Goal: Task Accomplishment & Management: Manage account settings

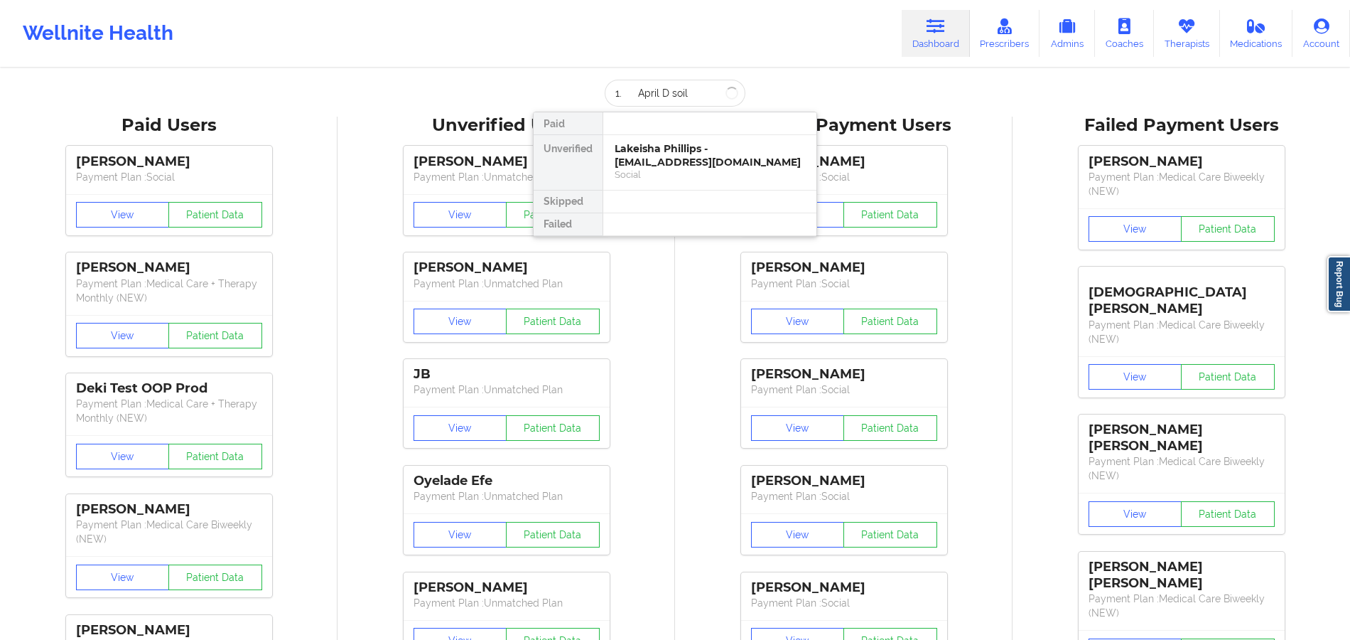
drag, startPoint x: 625, startPoint y: 97, endPoint x: 594, endPoint y: 92, distance: 31.6
click at [594, 92] on div "1. April D soil Paid Unverified Lakeisha Phillips - [EMAIL_ADDRESS][DOMAIN_NAME…" at bounding box center [675, 93] width 284 height 27
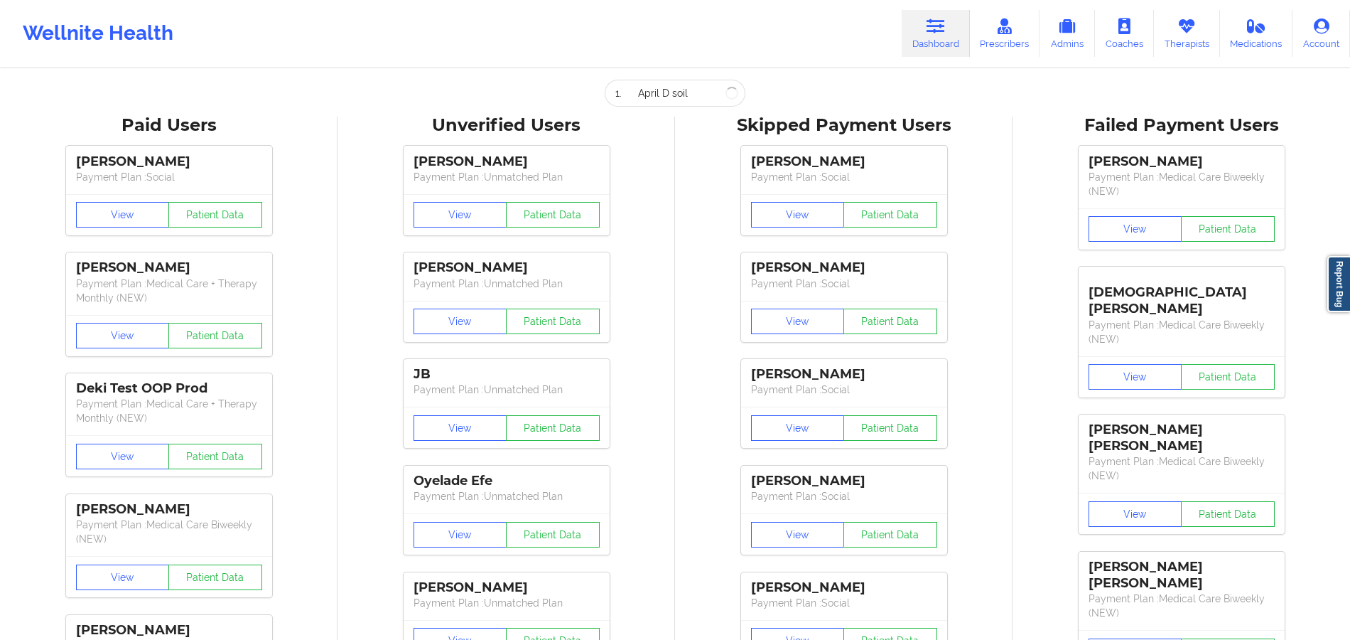
type input "April D soil"
click at [698, 94] on input "April D soil" at bounding box center [675, 93] width 141 height 27
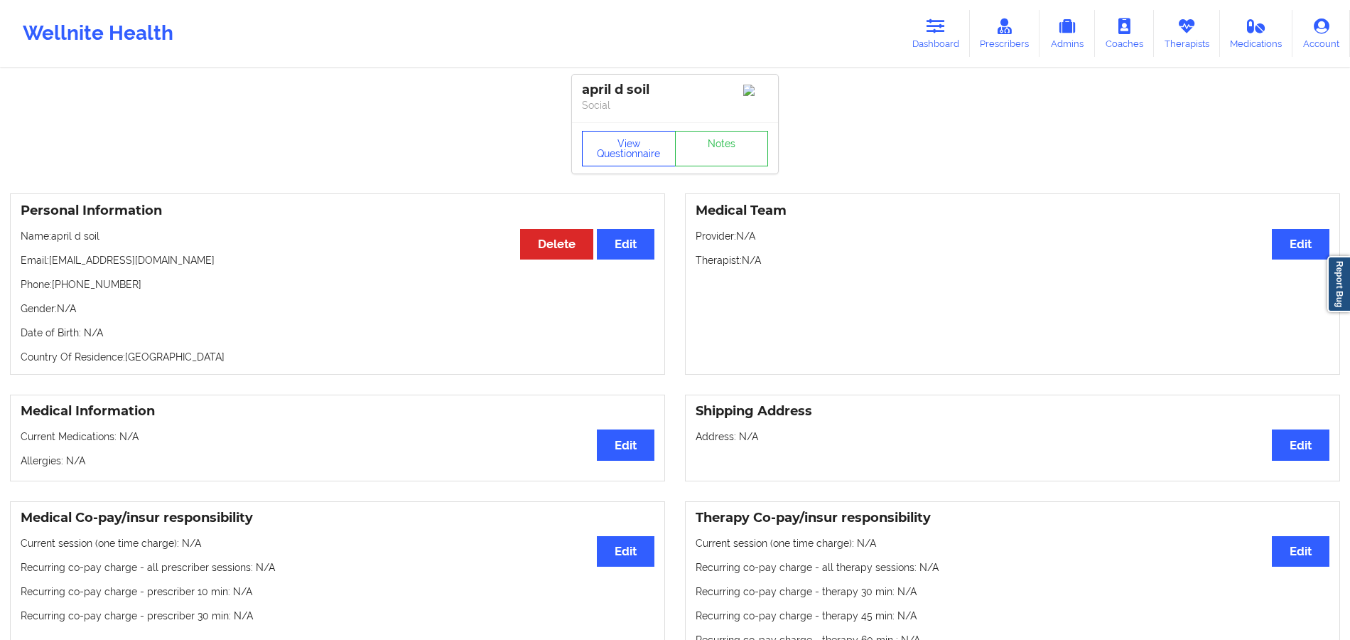
drag, startPoint x: 649, startPoint y: 153, endPoint x: 637, endPoint y: 151, distance: 13.0
click at [649, 153] on button "View Questionnaire" at bounding box center [629, 149] width 94 height 36
click at [635, 148] on div "View Questionnaire Notes" at bounding box center [675, 149] width 186 height 36
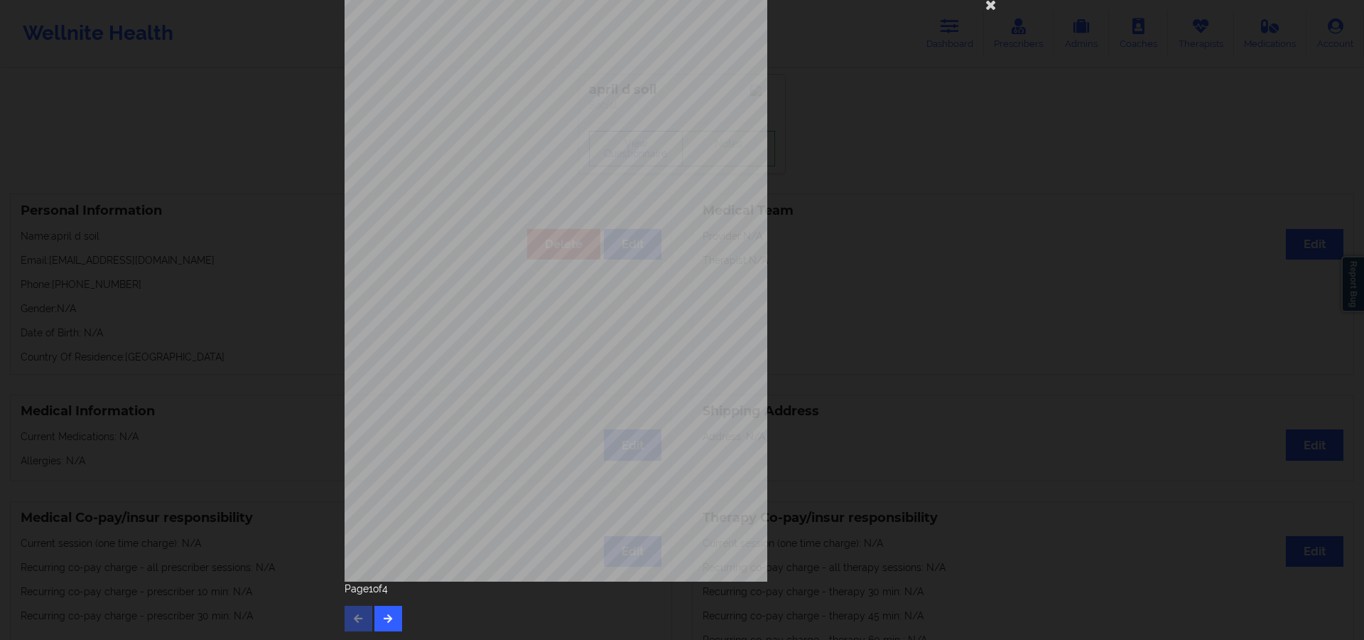
scroll to position [38, 0]
click at [384, 615] on icon "button" at bounding box center [388, 616] width 12 height 9
drag, startPoint x: 372, startPoint y: 612, endPoint x: 388, endPoint y: 573, distance: 41.4
click at [374, 612] on button "button" at bounding box center [388, 617] width 28 height 26
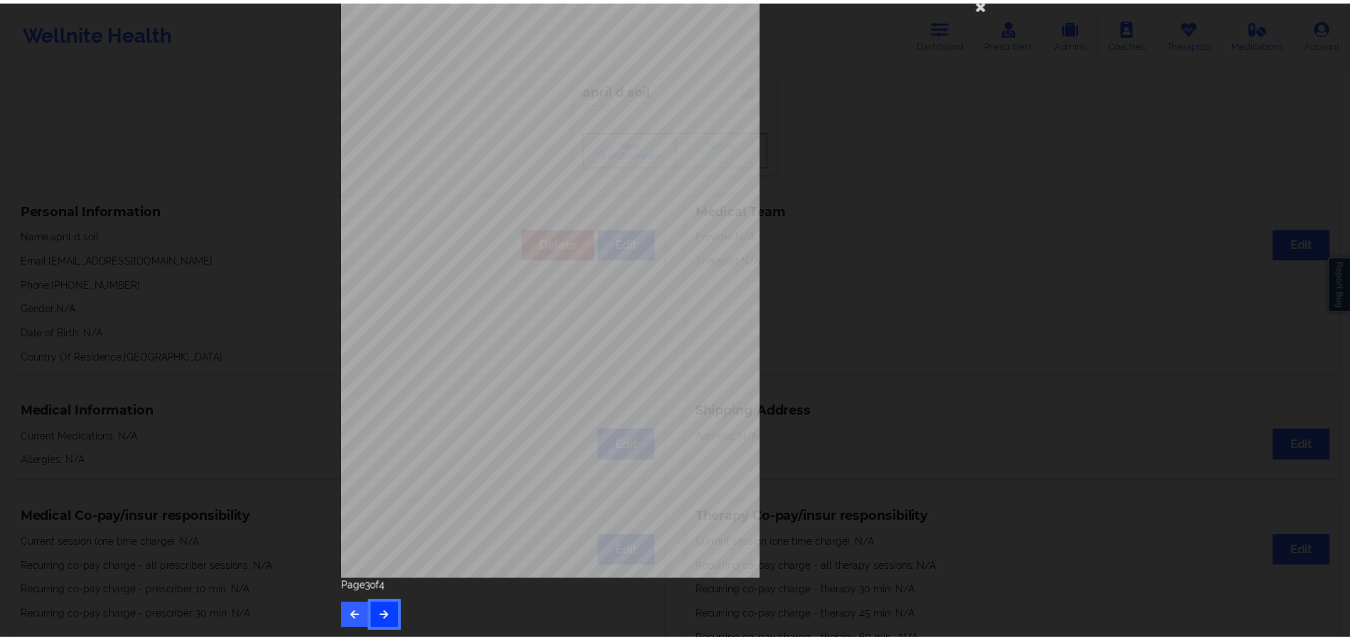
scroll to position [0, 0]
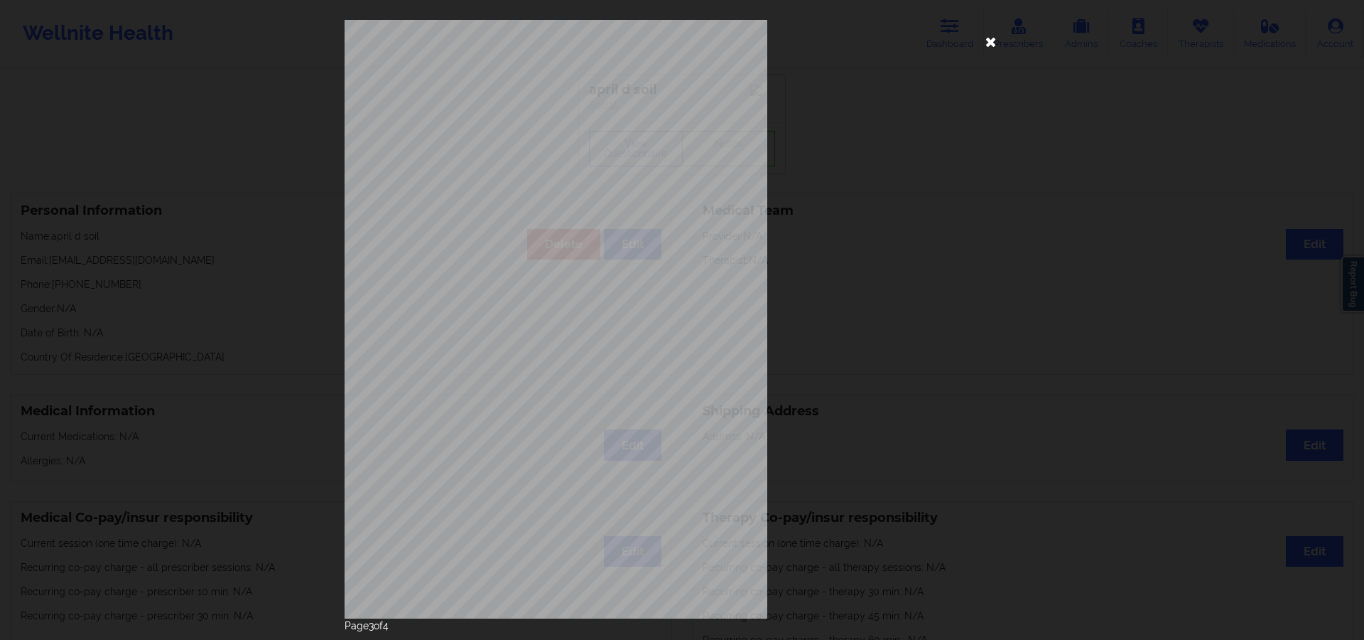
click at [996, 40] on icon at bounding box center [991, 41] width 23 height 23
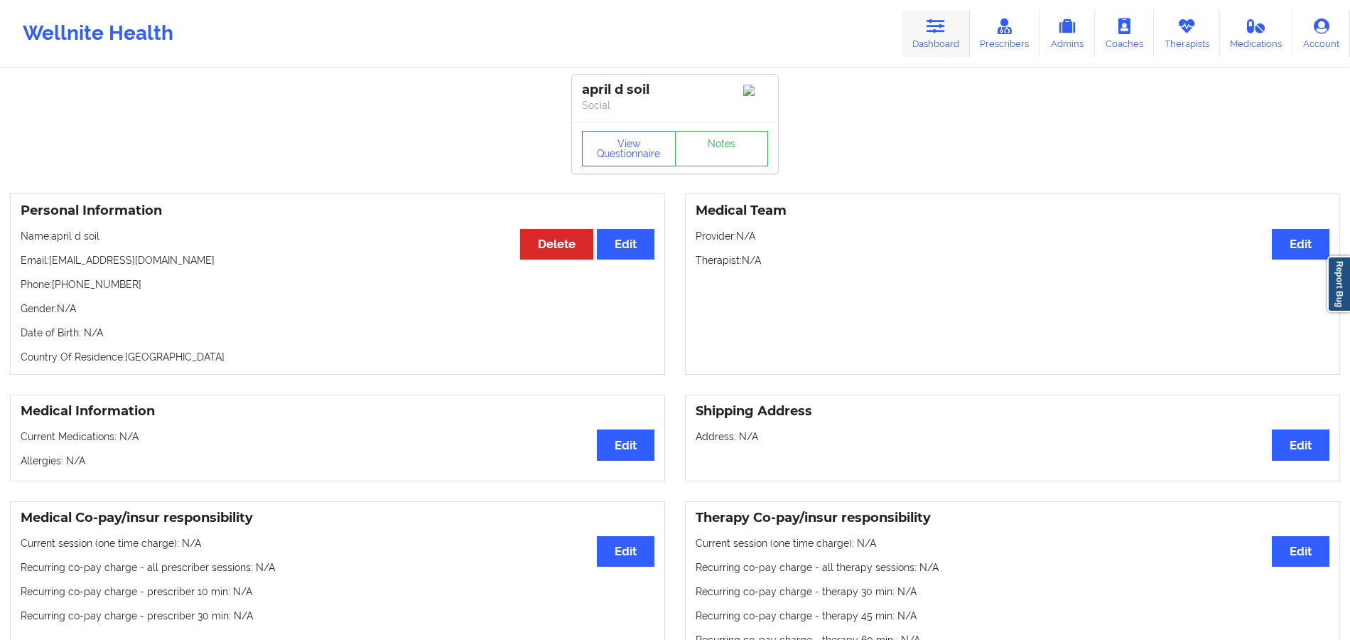
drag, startPoint x: 954, startPoint y: 16, endPoint x: 944, endPoint y: 18, distance: 10.2
click at [954, 16] on link "Dashboard" at bounding box center [936, 33] width 68 height 47
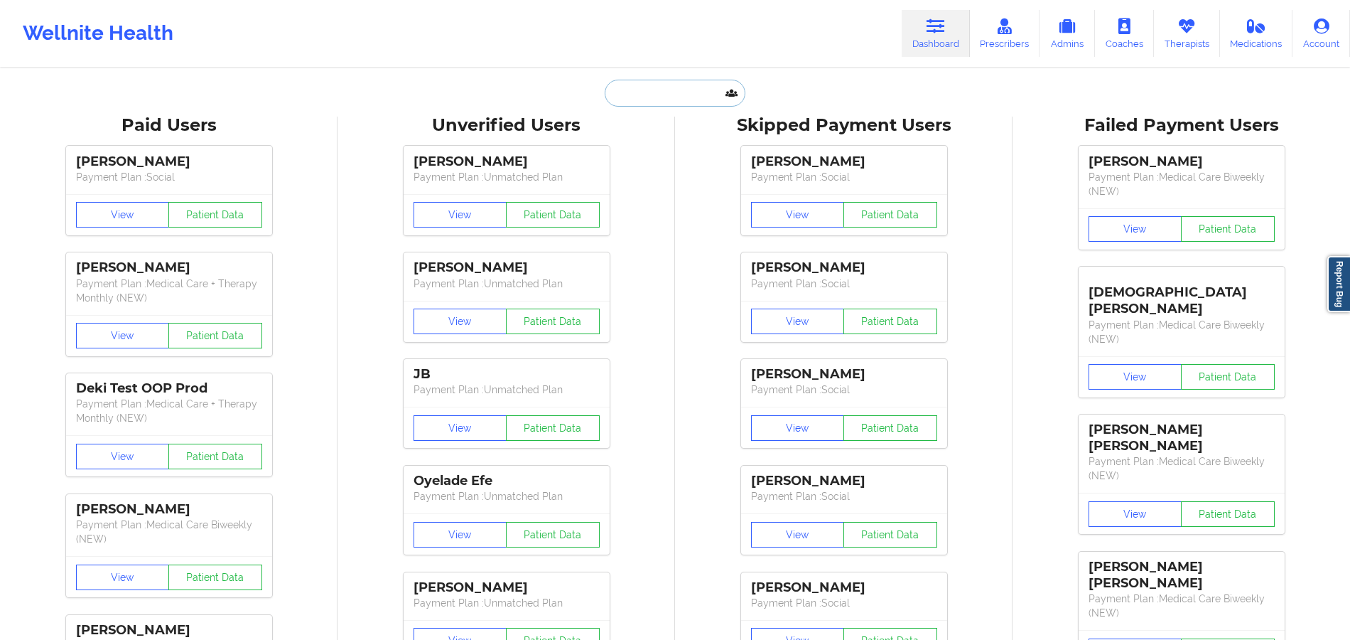
click at [649, 100] on input "text" at bounding box center [675, 93] width 141 height 27
paste input "LAURA ROTH"
type input "LAURA ROTH"
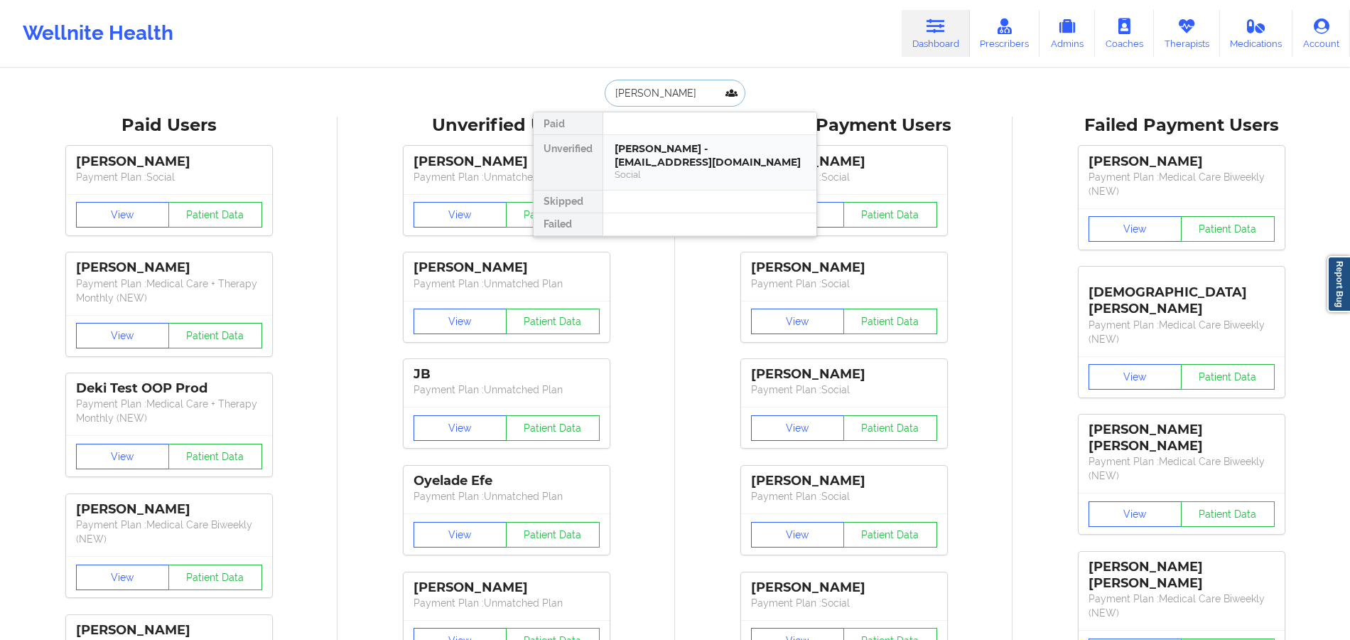
click at [693, 137] on div "LAURA ROTH - lroth0@yahoo.com Social" at bounding box center [709, 162] width 213 height 55
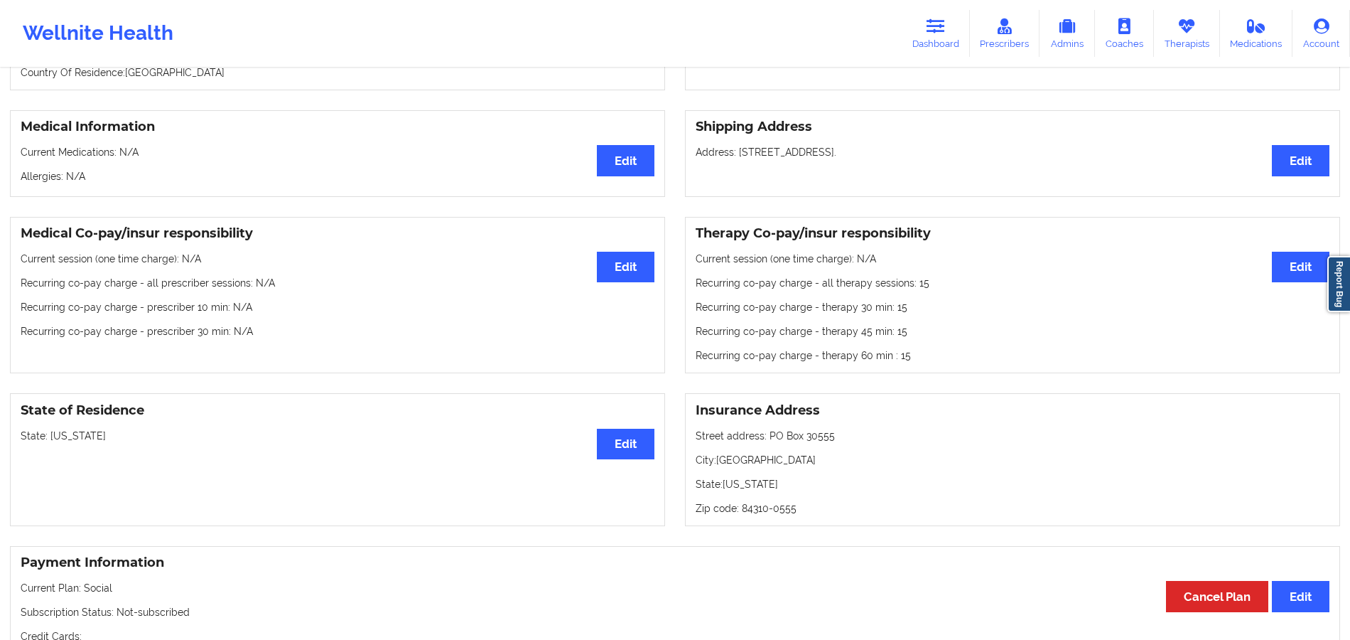
scroll to position [308, 0]
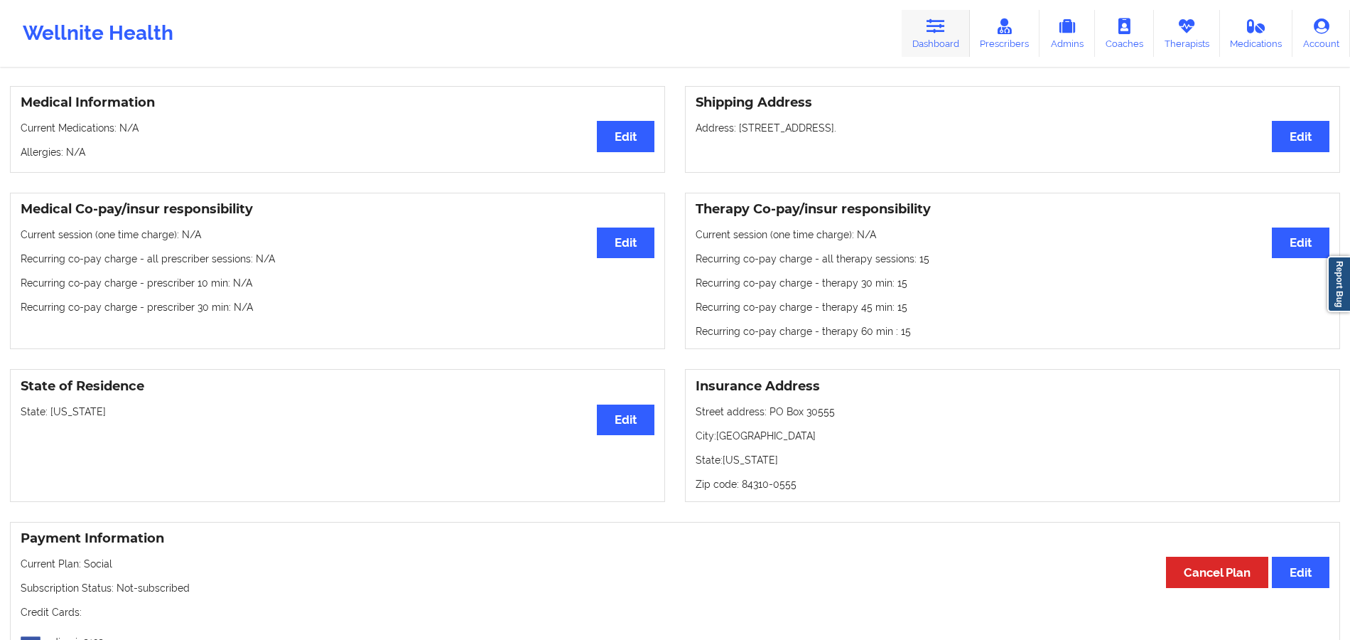
click at [935, 25] on icon at bounding box center [936, 26] width 18 height 16
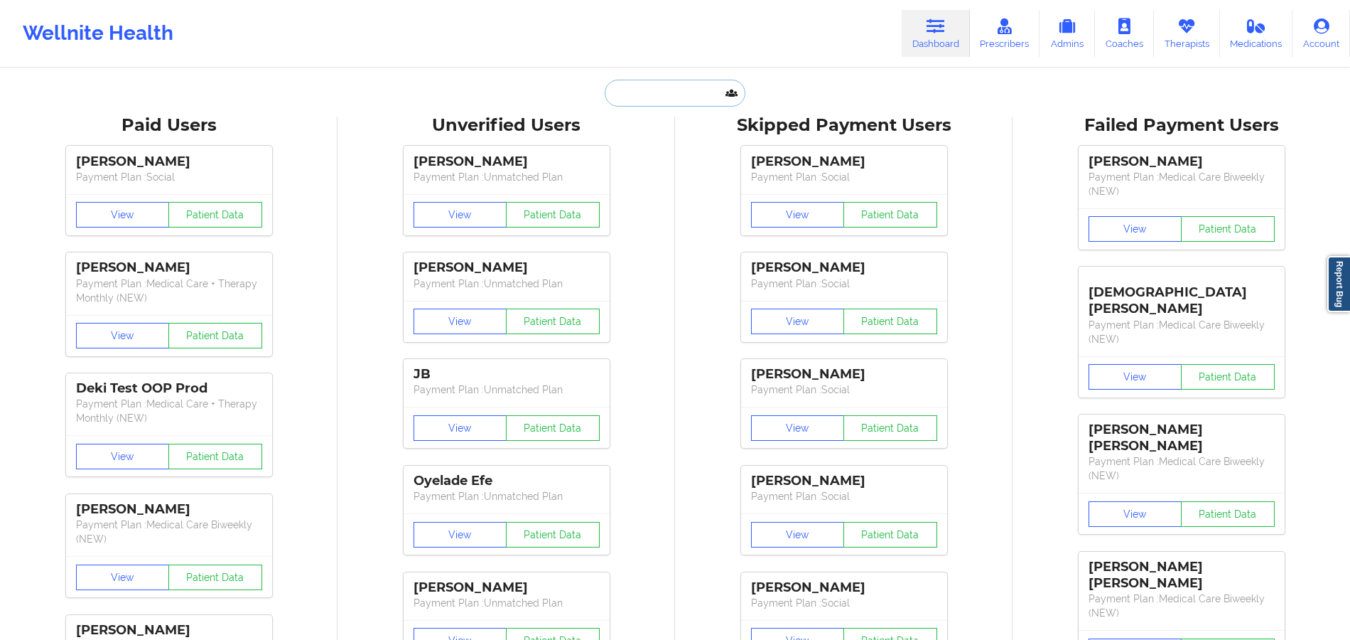
click at [664, 93] on input "text" at bounding box center [675, 93] width 141 height 27
paste input "Aldo Diaz"
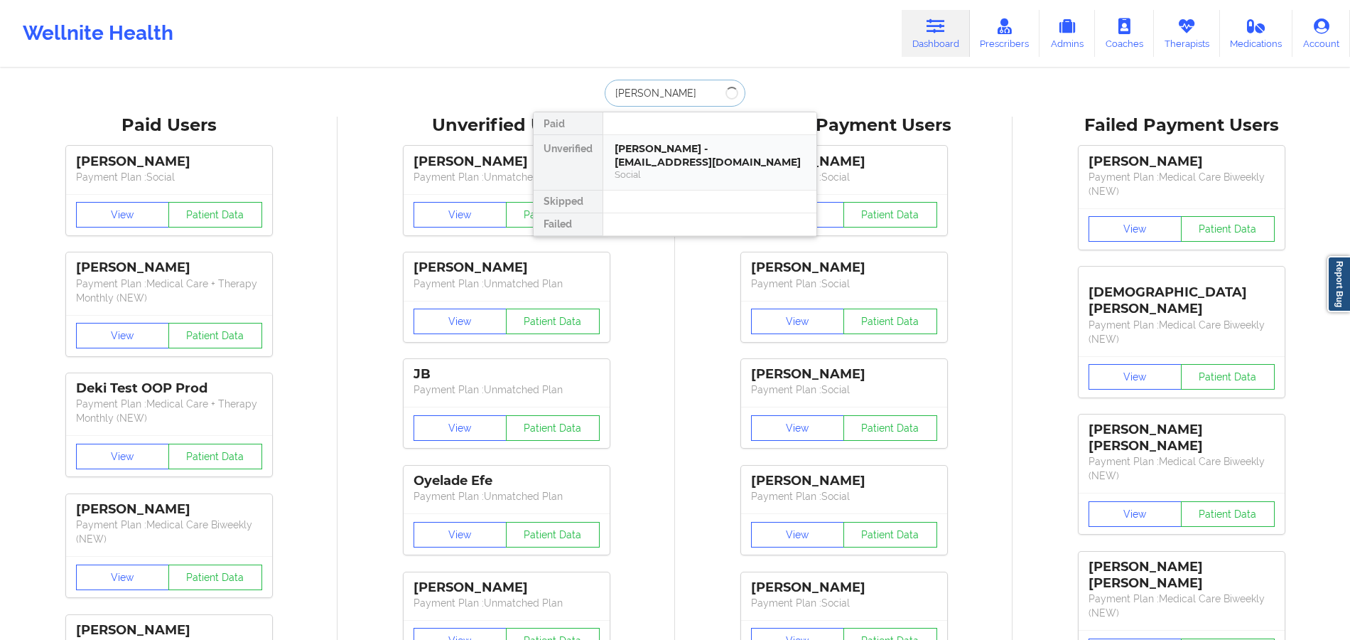
type input "Aldo Diaz"
click at [708, 149] on div "Aldo Diaz - aldozaid309@gmail.com" at bounding box center [710, 155] width 190 height 26
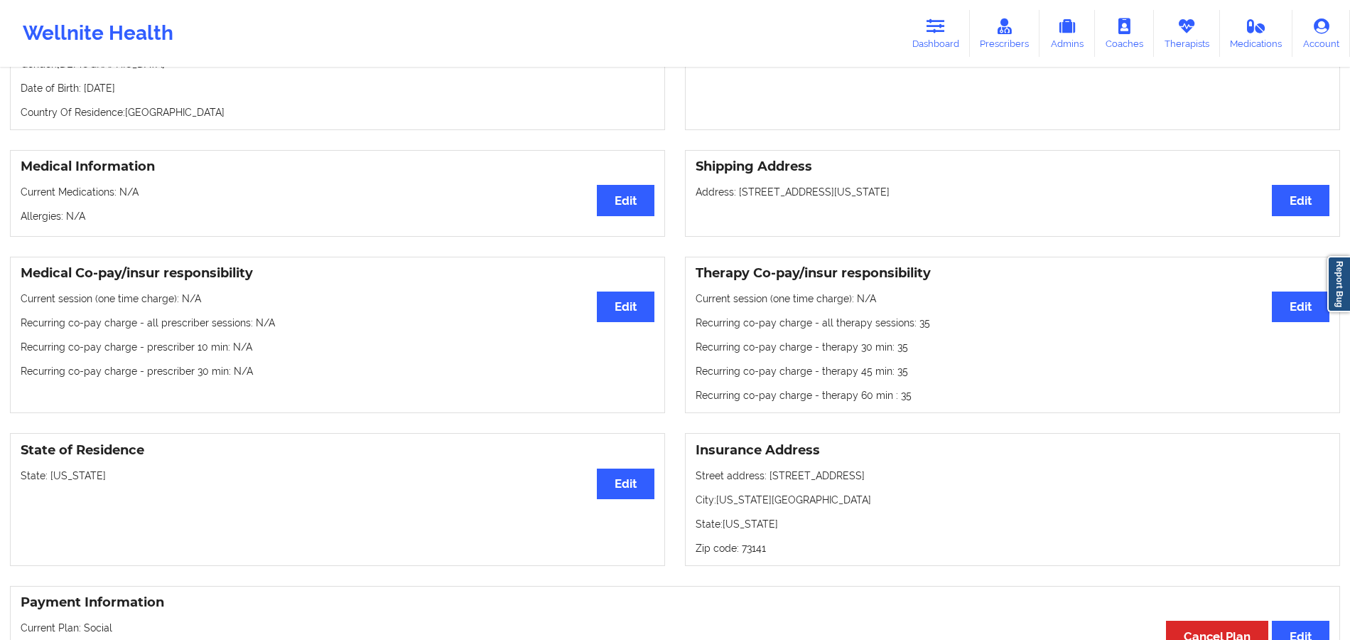
scroll to position [187, 0]
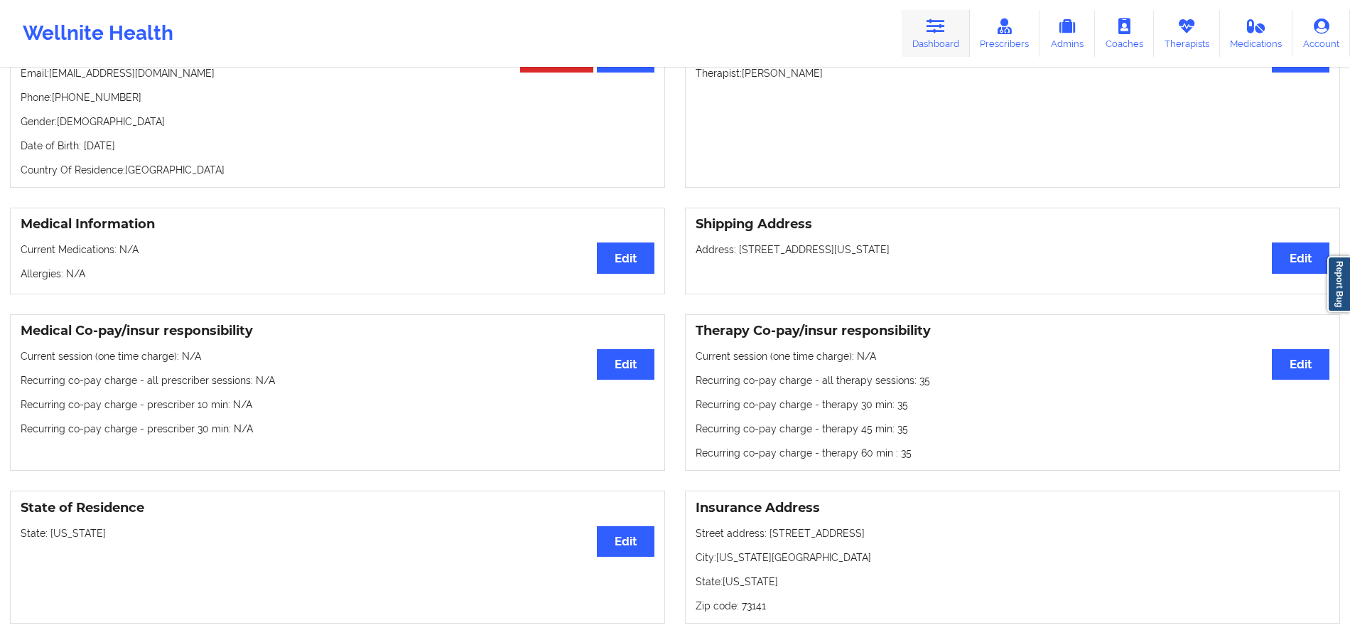
click at [933, 27] on icon at bounding box center [936, 26] width 18 height 16
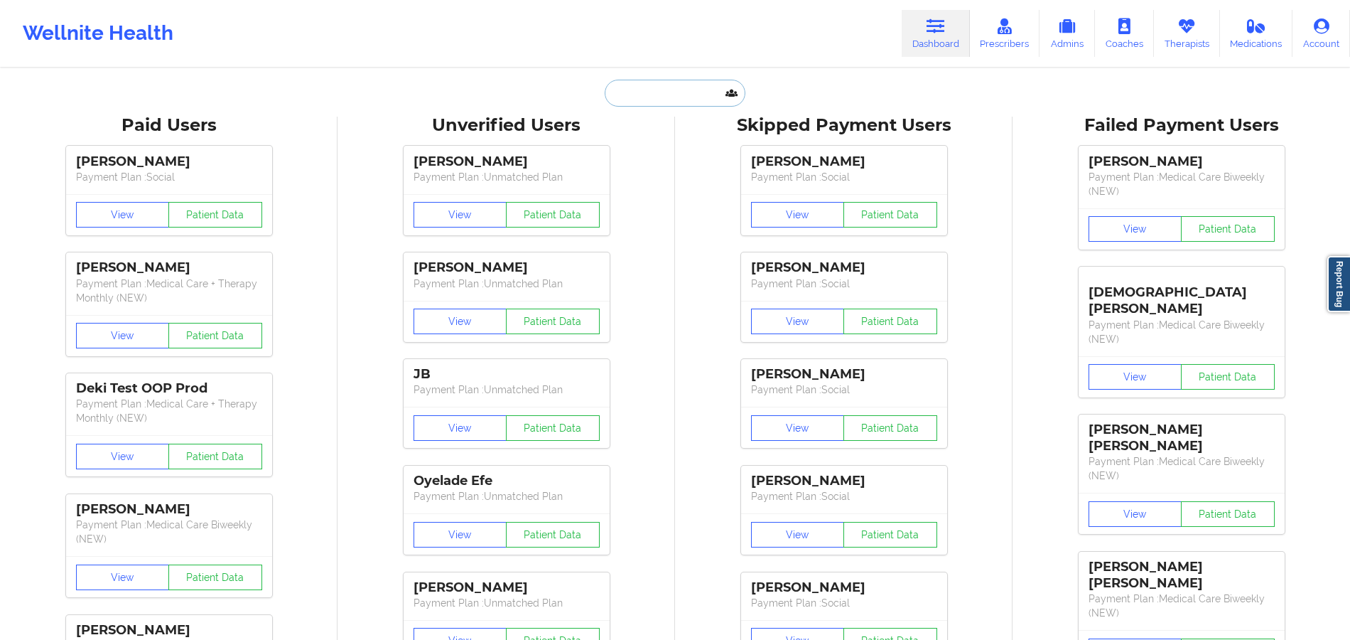
click at [677, 87] on input "text" at bounding box center [675, 93] width 141 height 27
paste input "Eugene Withers"
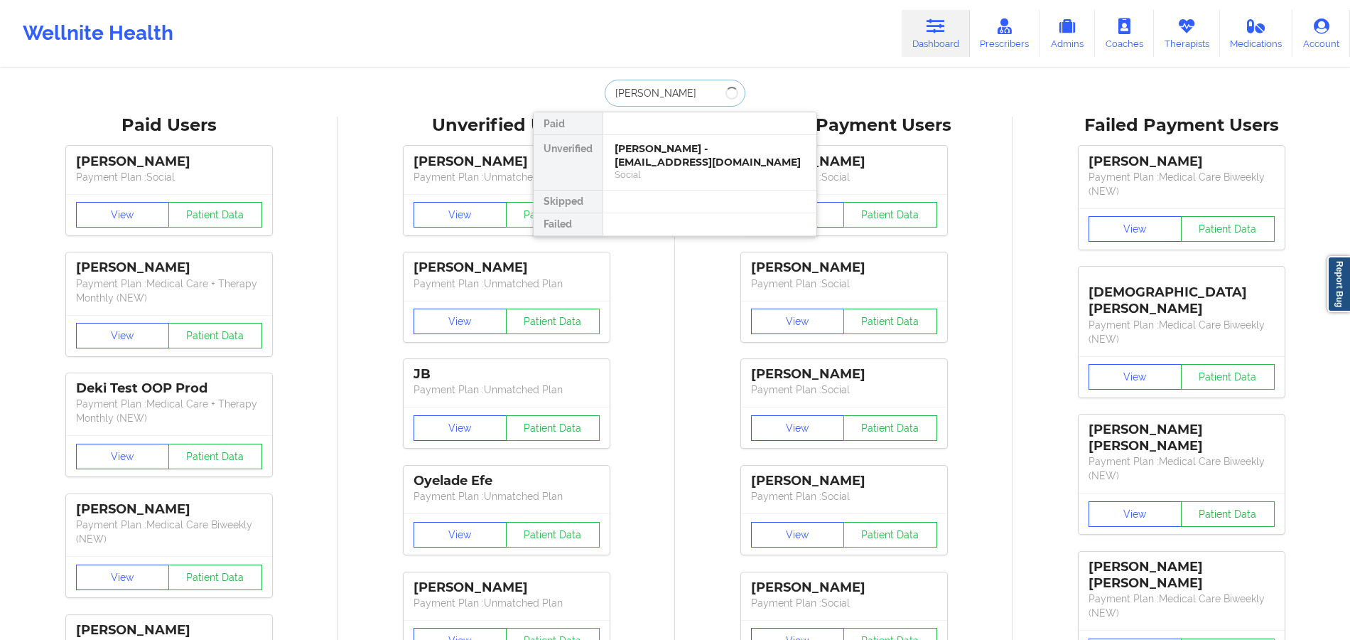
click at [609, 90] on input "Eugene Withers" at bounding box center [675, 93] width 141 height 27
click at [691, 92] on input "Eugene Withers" at bounding box center [675, 93] width 141 height 27
paste input "Angelica Gomez"
type input "Angelica Gomez"
click at [612, 94] on input "Angelica Gomez" at bounding box center [675, 93] width 141 height 27
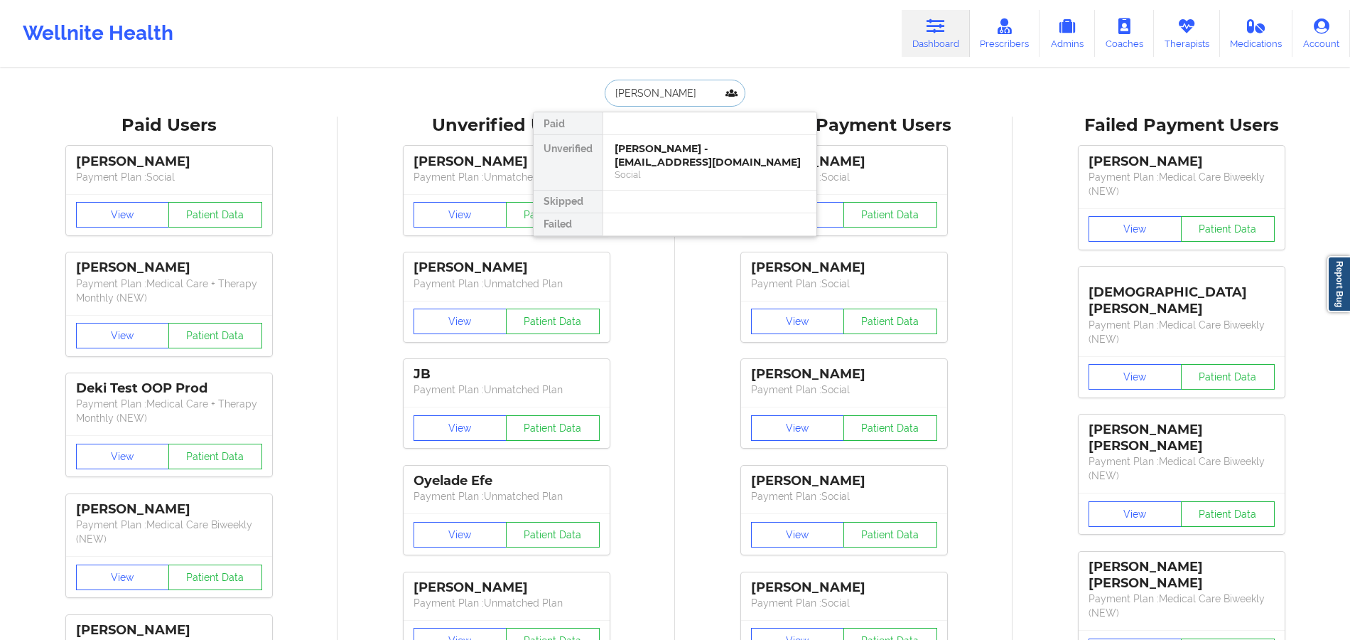
drag, startPoint x: 682, startPoint y: 149, endPoint x: 760, endPoint y: 1, distance: 167.2
click at [682, 151] on div "Angelica Gomez - heaven23angel@gmail.com" at bounding box center [710, 155] width 190 height 26
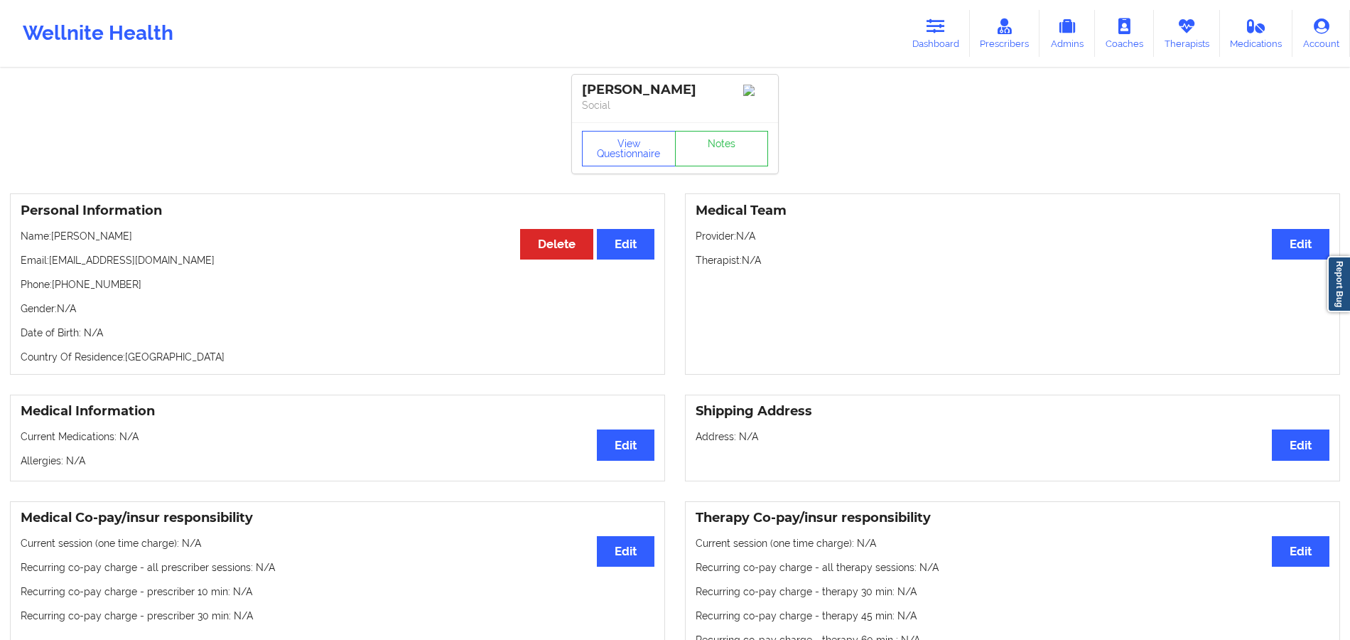
click at [1129, 286] on div "Medical Team Edit Provider: N/A Therapist: N/A" at bounding box center [1012, 283] width 655 height 181
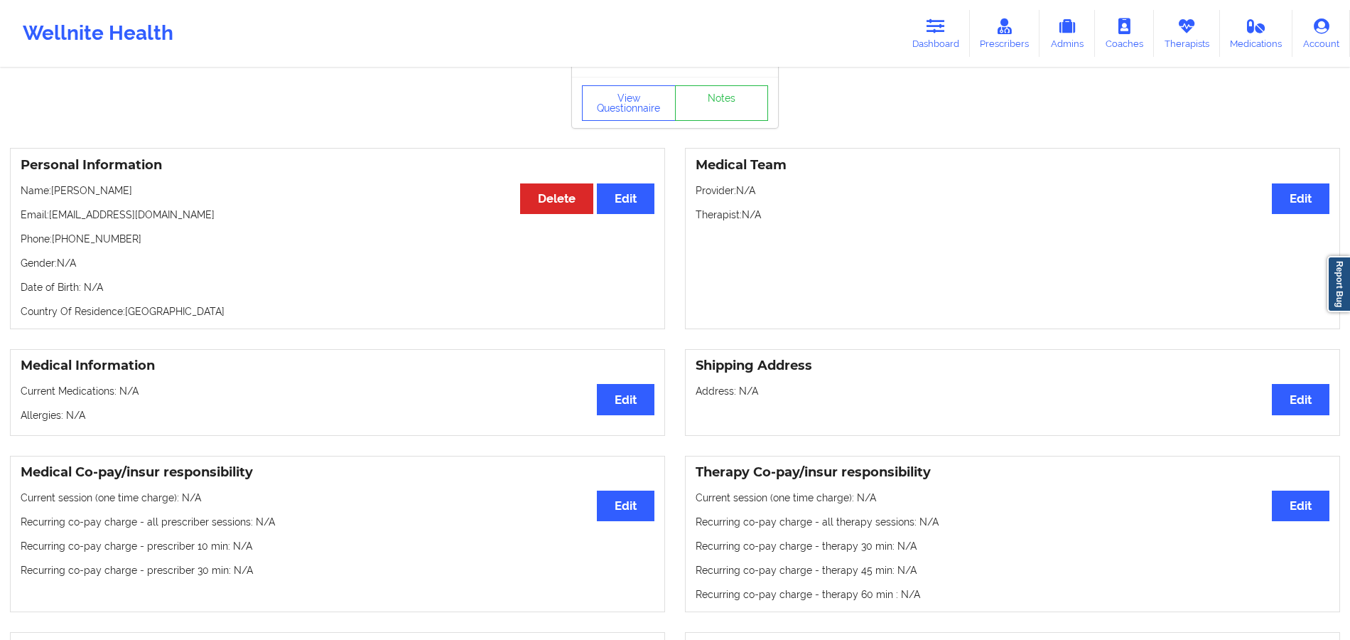
scroll to position [284, 0]
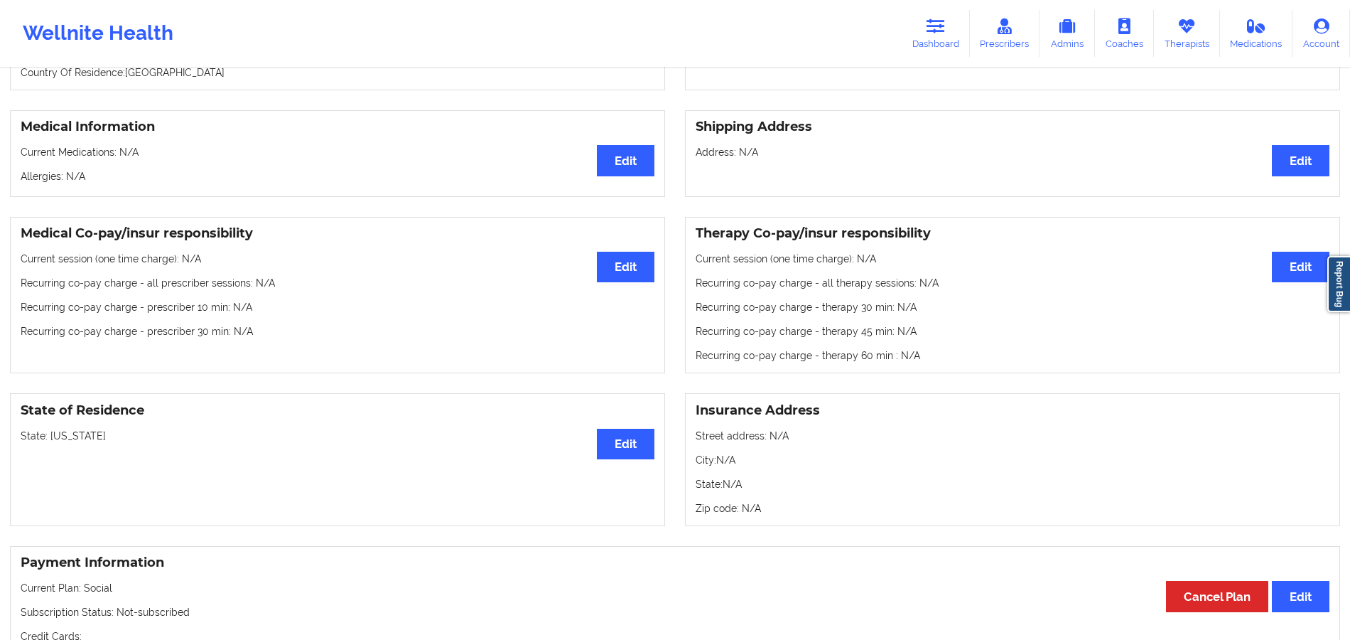
click at [657, 393] on div "State of Residence Edit State: Arizona" at bounding box center [337, 459] width 655 height 133
click at [655, 393] on div "State of Residence Edit State: Arizona" at bounding box center [337, 459] width 655 height 133
click at [654, 393] on div "State of Residence Edit State: Arizona" at bounding box center [337, 459] width 655 height 133
click at [635, 393] on div "State of Residence Edit State: Arizona" at bounding box center [337, 459] width 655 height 133
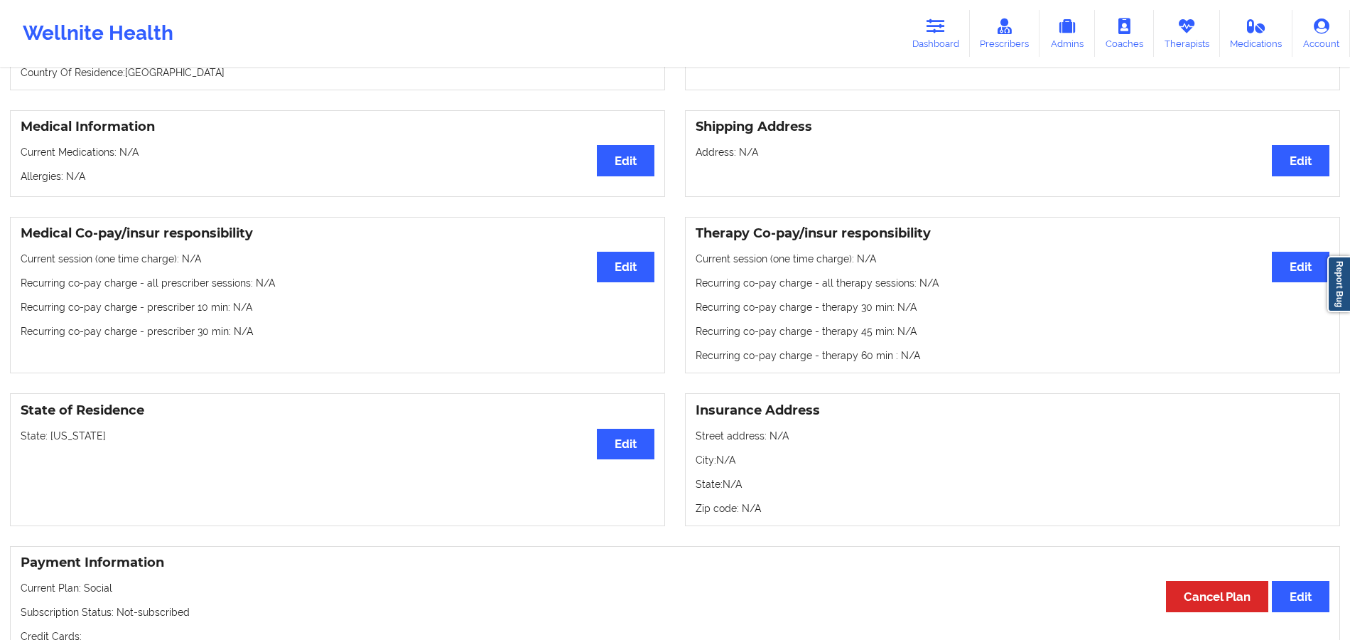
click at [634, 393] on div "State of Residence Edit State: Arizona" at bounding box center [337, 459] width 655 height 133
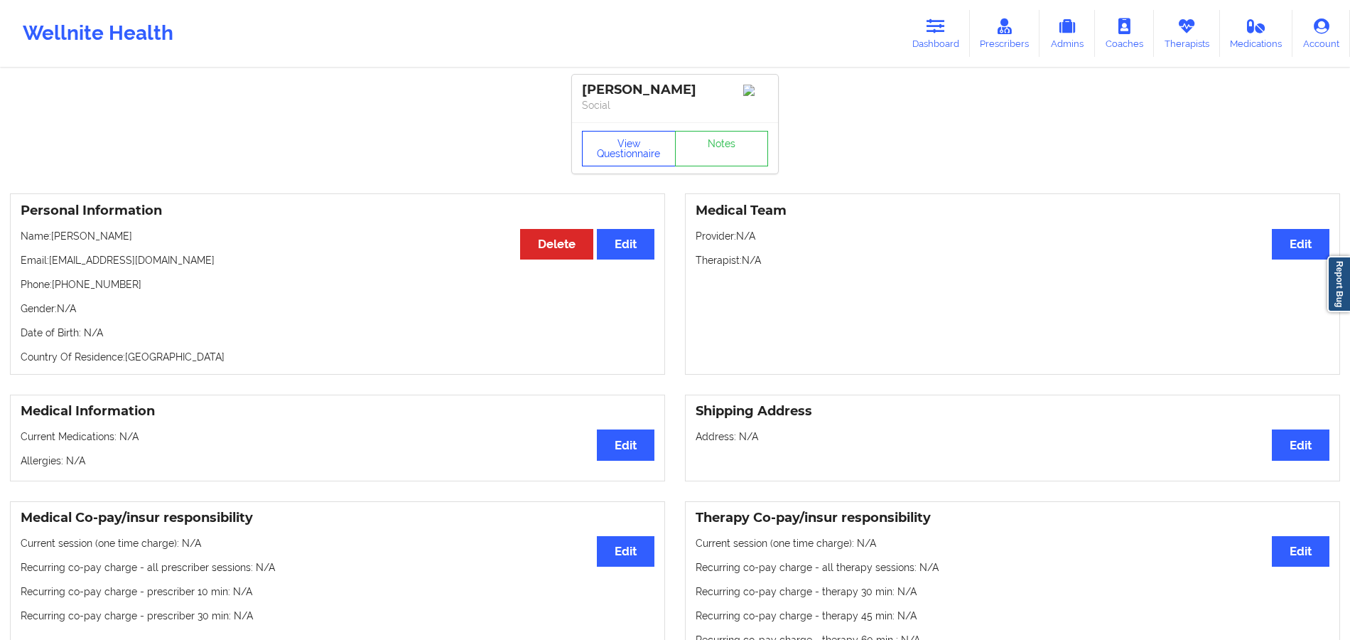
click at [633, 152] on button "View Questionnaire" at bounding box center [629, 149] width 94 height 36
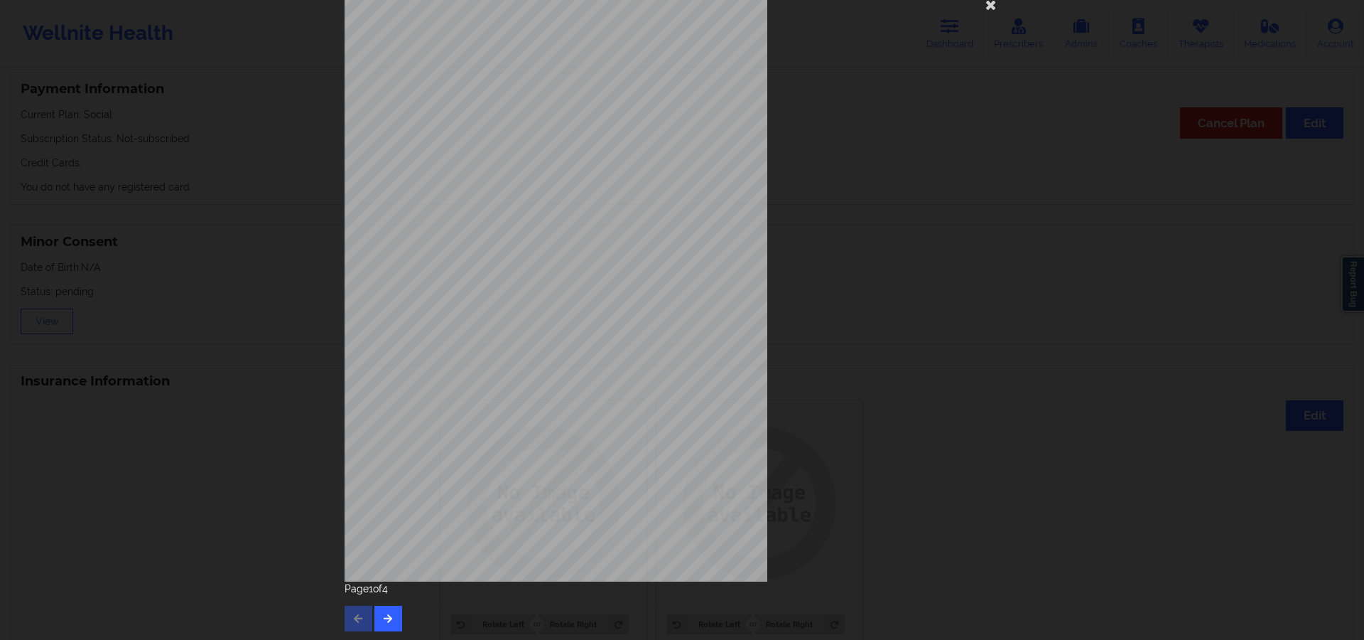
scroll to position [38, 0]
click at [388, 618] on icon "button" at bounding box center [388, 616] width 12 height 9
click at [390, 620] on button "button" at bounding box center [388, 617] width 28 height 26
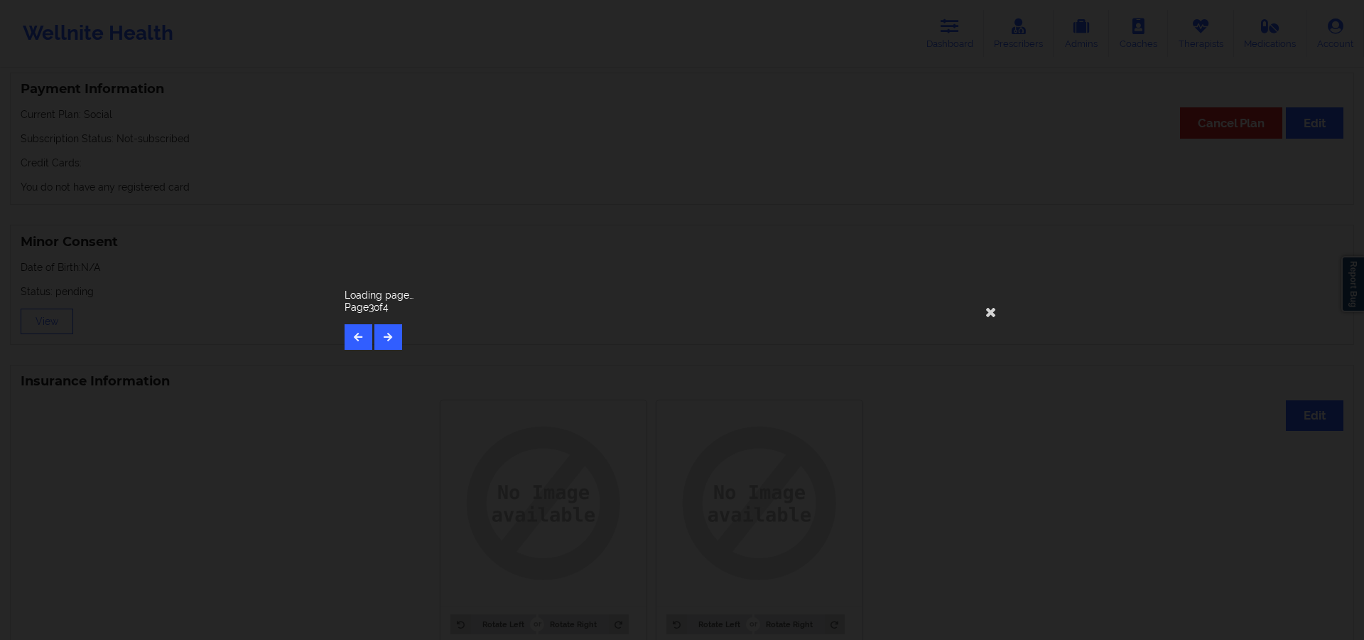
click at [392, 610] on div "Loading page… Page 3 of 4" at bounding box center [682, 320] width 1364 height 640
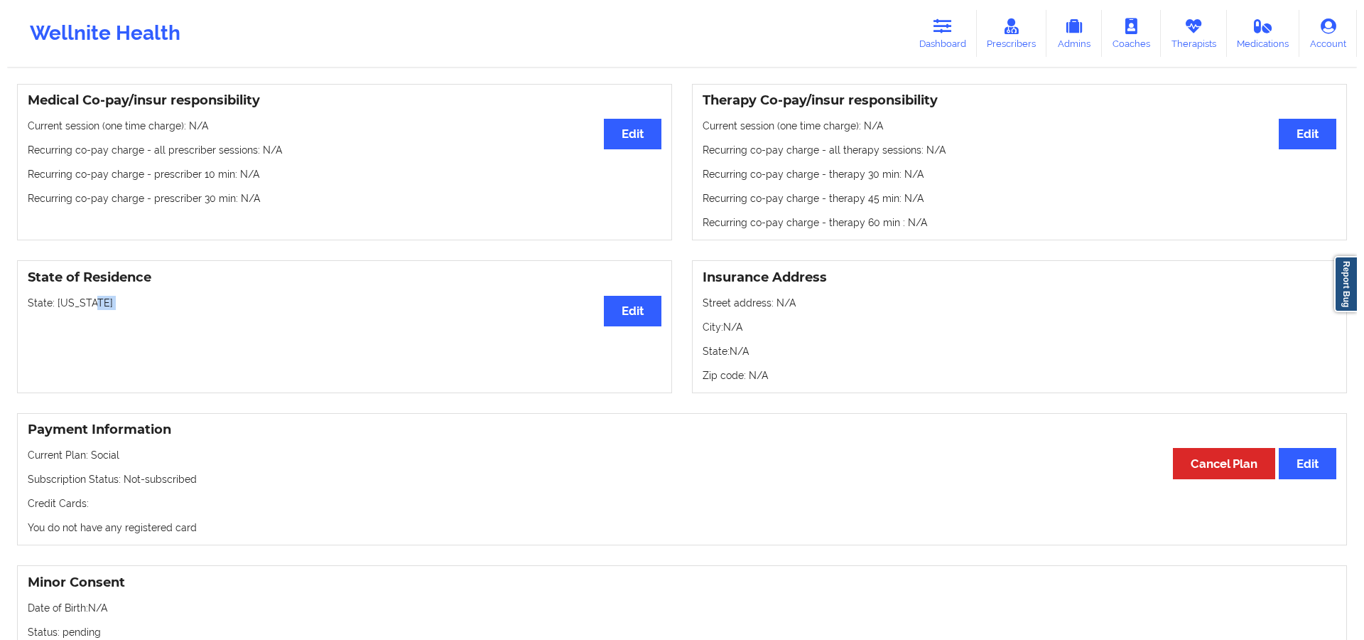
scroll to position [0, 0]
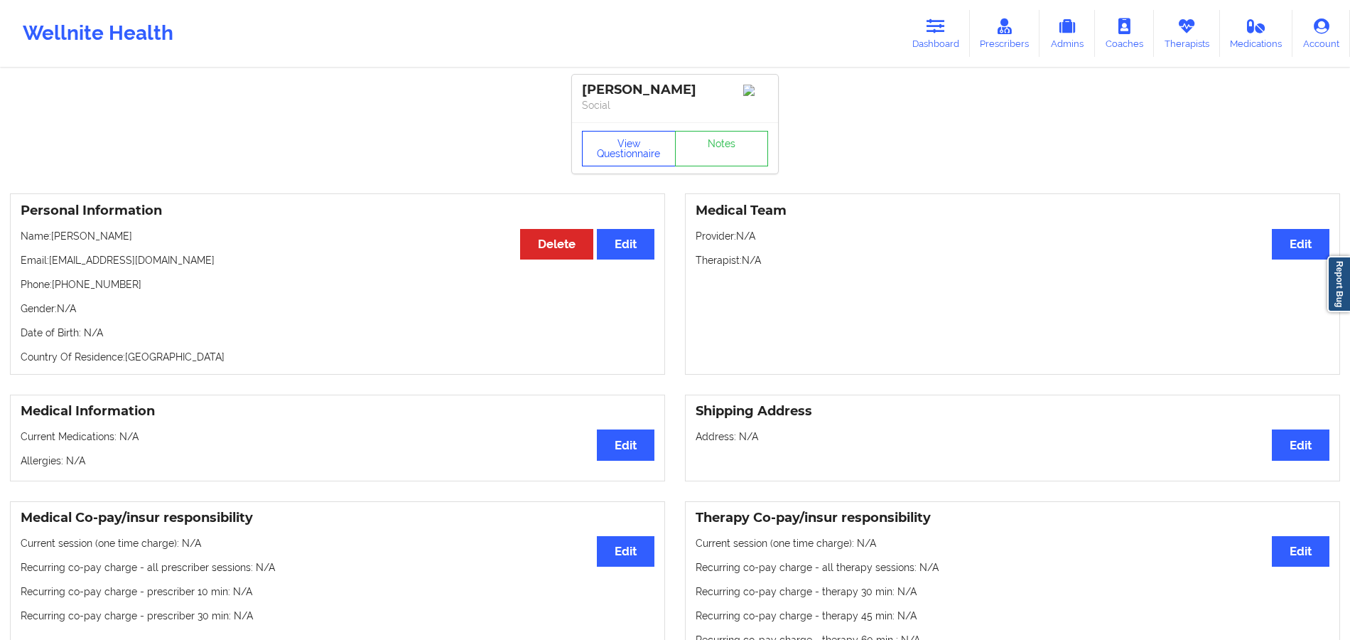
click at [632, 156] on button "View Questionnaire" at bounding box center [629, 149] width 94 height 36
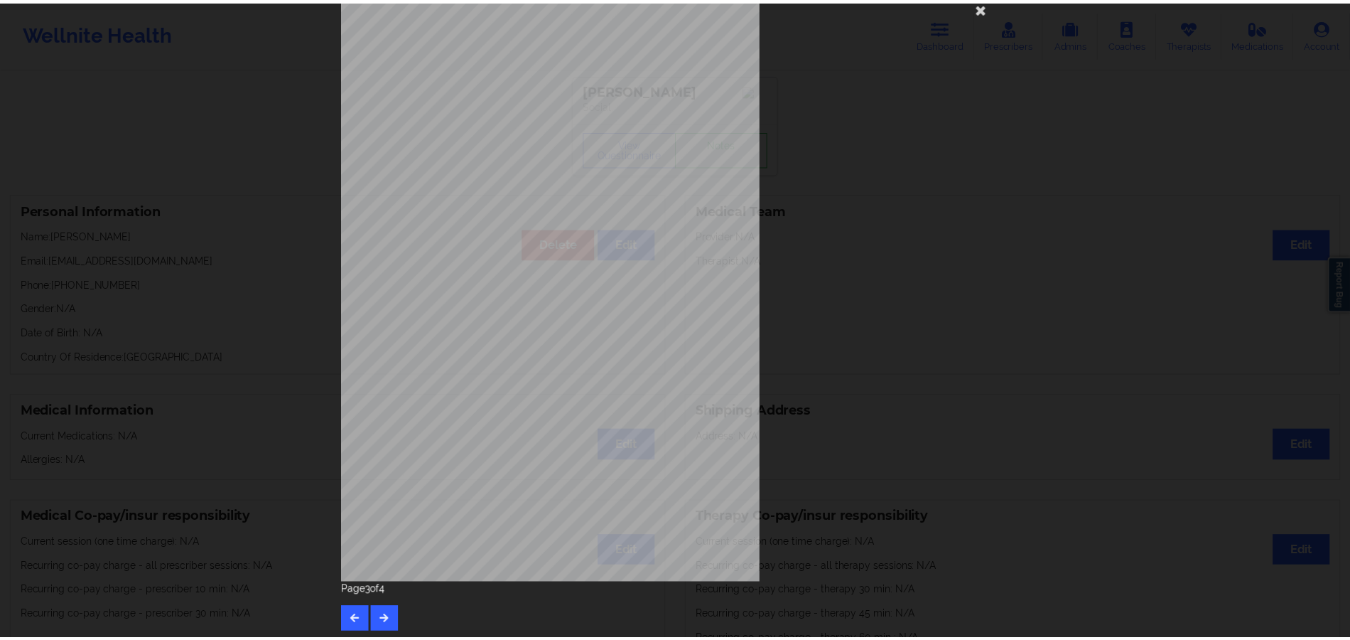
scroll to position [38, 0]
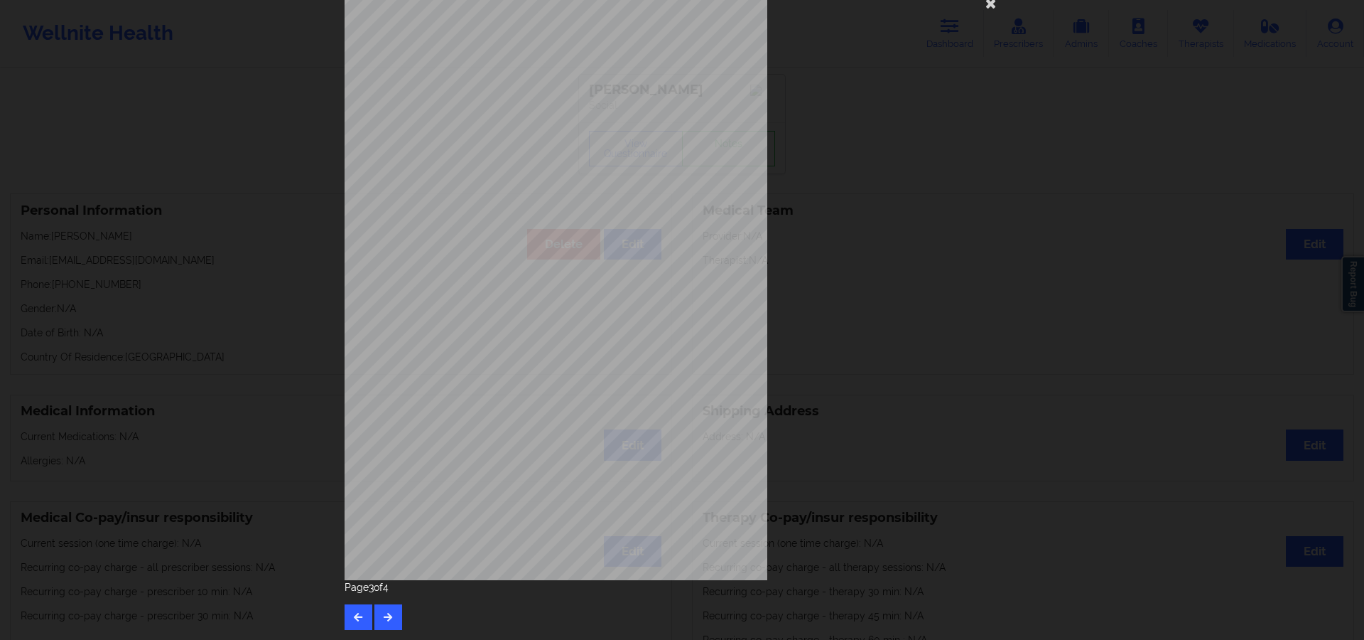
click at [1150, 398] on div "This patient has not provided the type of insurance Insurance Member ID for pat…" at bounding box center [682, 320] width 1364 height 640
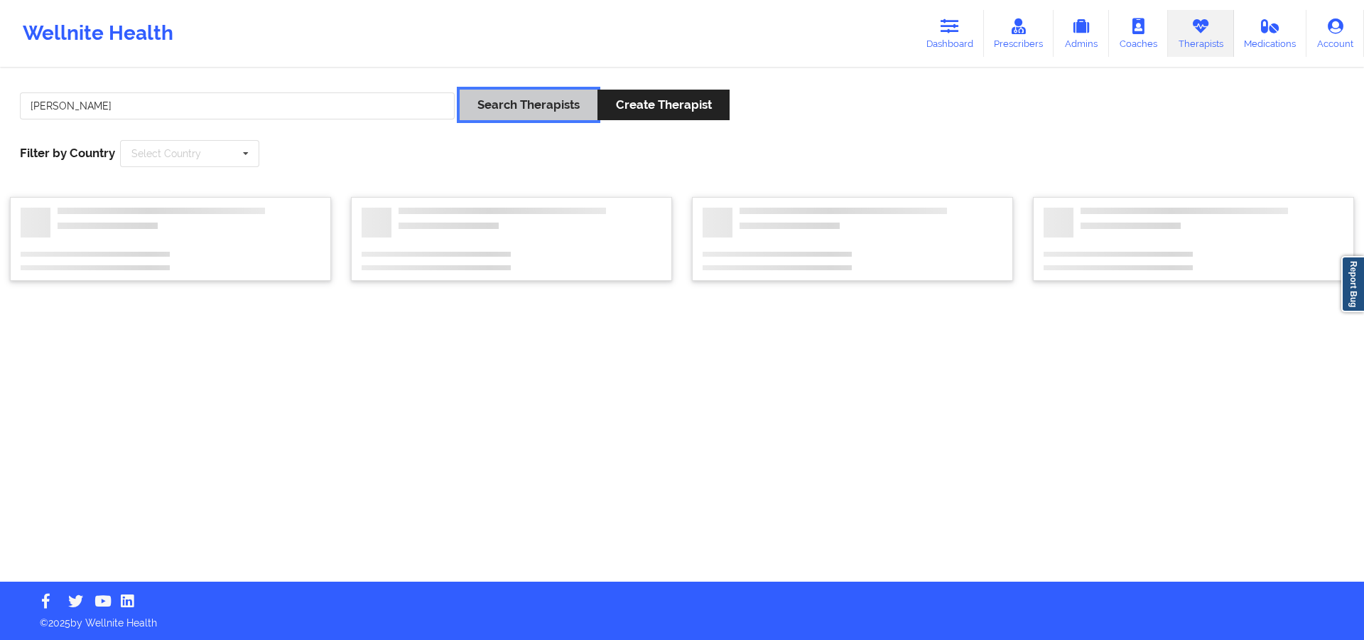
click at [527, 99] on button "Search Therapists" at bounding box center [529, 105] width 138 height 31
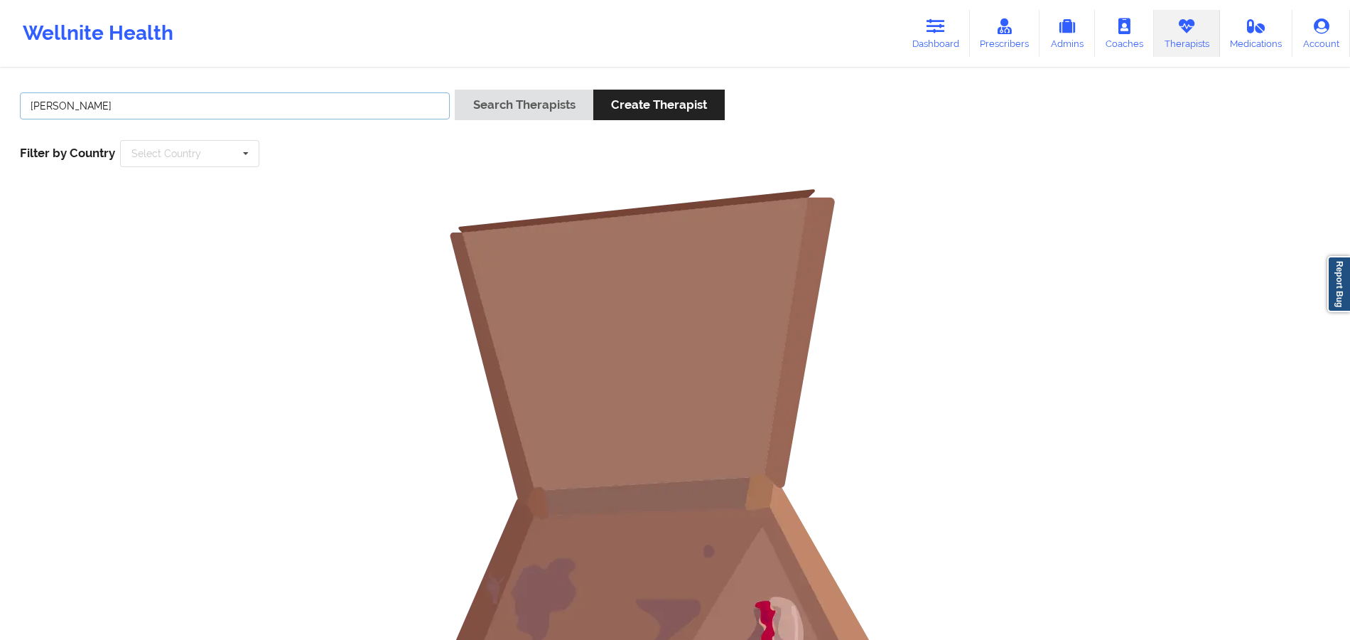
click at [39, 109] on input "[PERSON_NAME]" at bounding box center [235, 105] width 430 height 27
type input "[PERSON_NAME]"
click at [519, 99] on button "Search Therapists" at bounding box center [524, 105] width 138 height 31
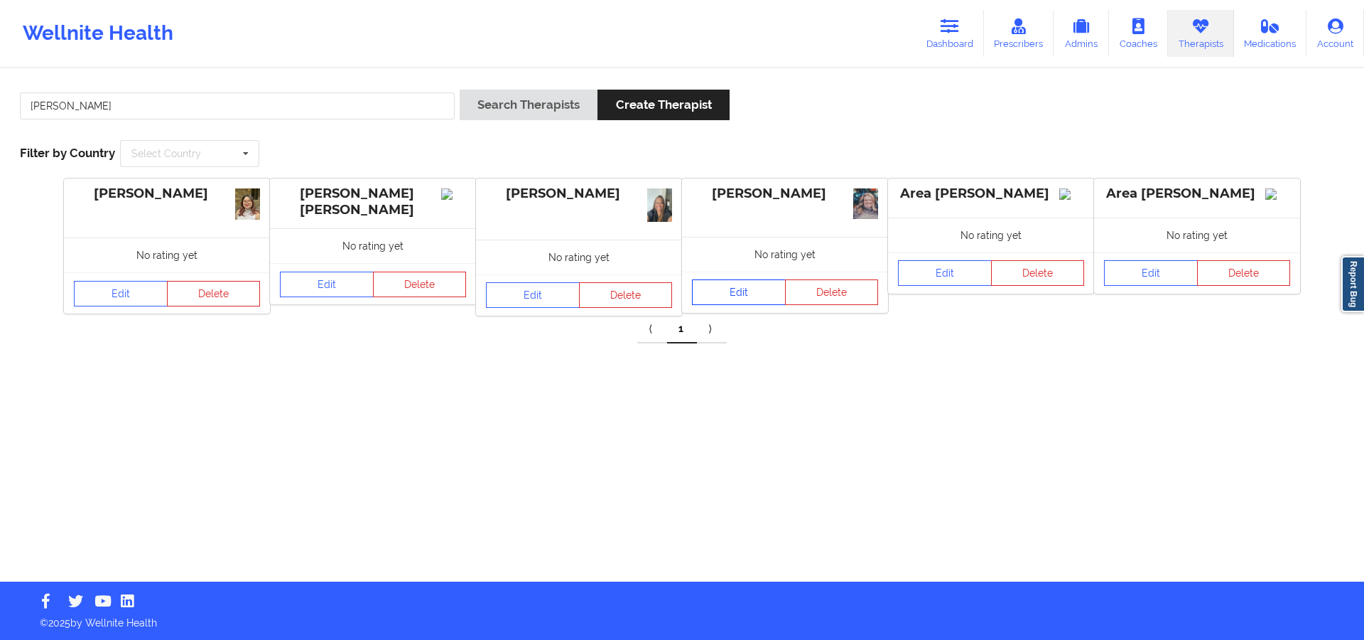
click at [732, 289] on link "Edit" at bounding box center [739, 292] width 94 height 26
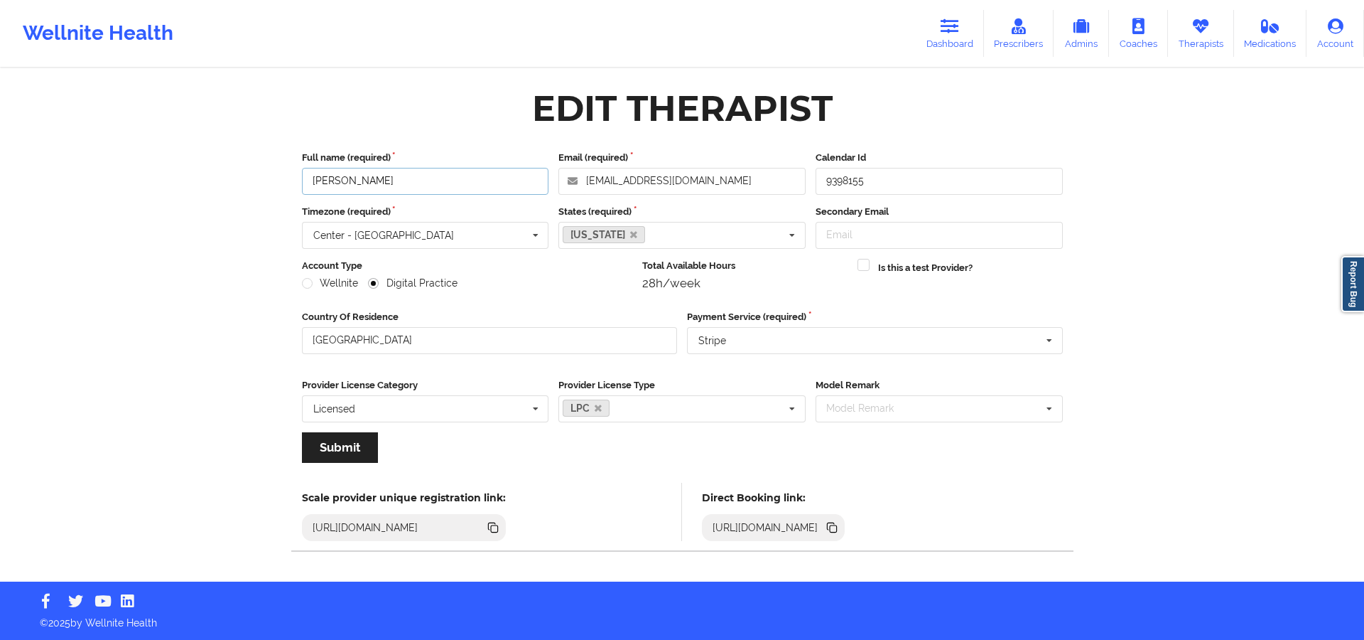
drag, startPoint x: 398, startPoint y: 181, endPoint x: 282, endPoint y: 175, distance: 116.0
click at [279, 176] on div "Edit Therapist Full name (required) [PERSON_NAME] Email (required) [EMAIL_ADDRE…" at bounding box center [682, 326] width 821 height 510
click at [834, 524] on icon at bounding box center [830, 525] width 7 height 7
click at [1229, 16] on link "Therapists" at bounding box center [1201, 33] width 66 height 47
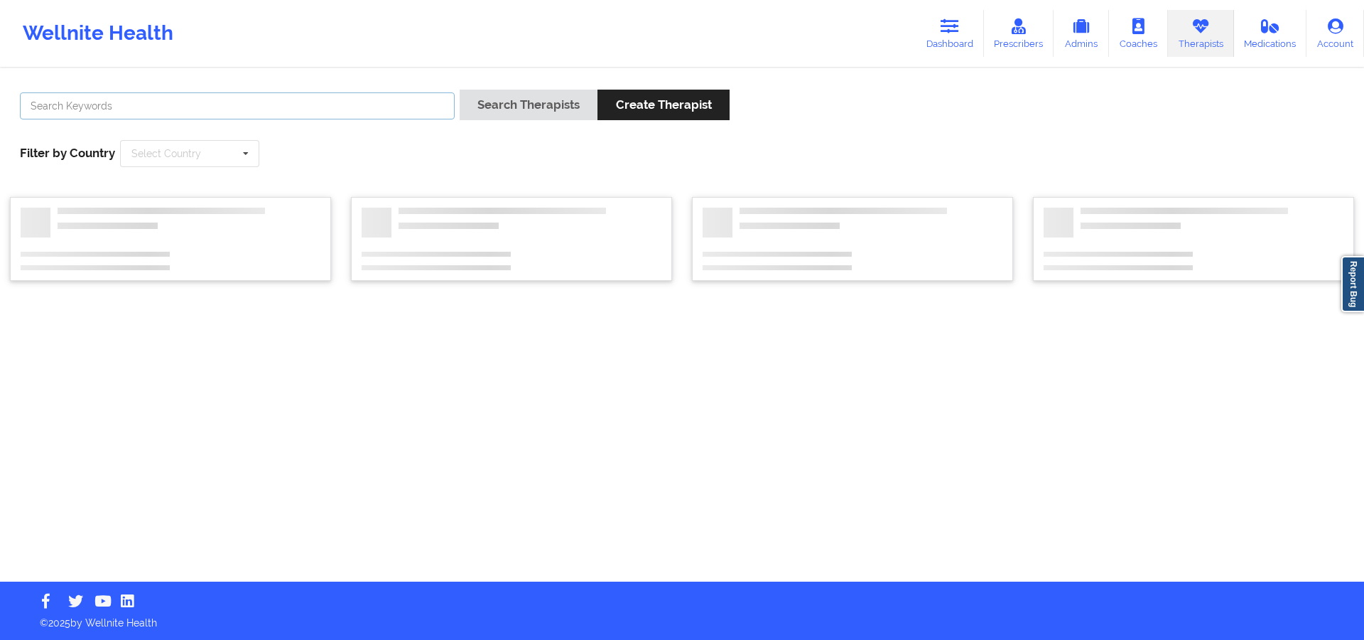
click at [424, 92] on input "text" at bounding box center [237, 105] width 435 height 27
paste input "[PERSON_NAME]"
click at [533, 122] on div "Search Therapists Create Therapist" at bounding box center [595, 110] width 270 height 41
click at [284, 347] on div "[PERSON_NAME] Search Therapists Create Therapist Filter by Country Select Count…" at bounding box center [682, 326] width 1364 height 512
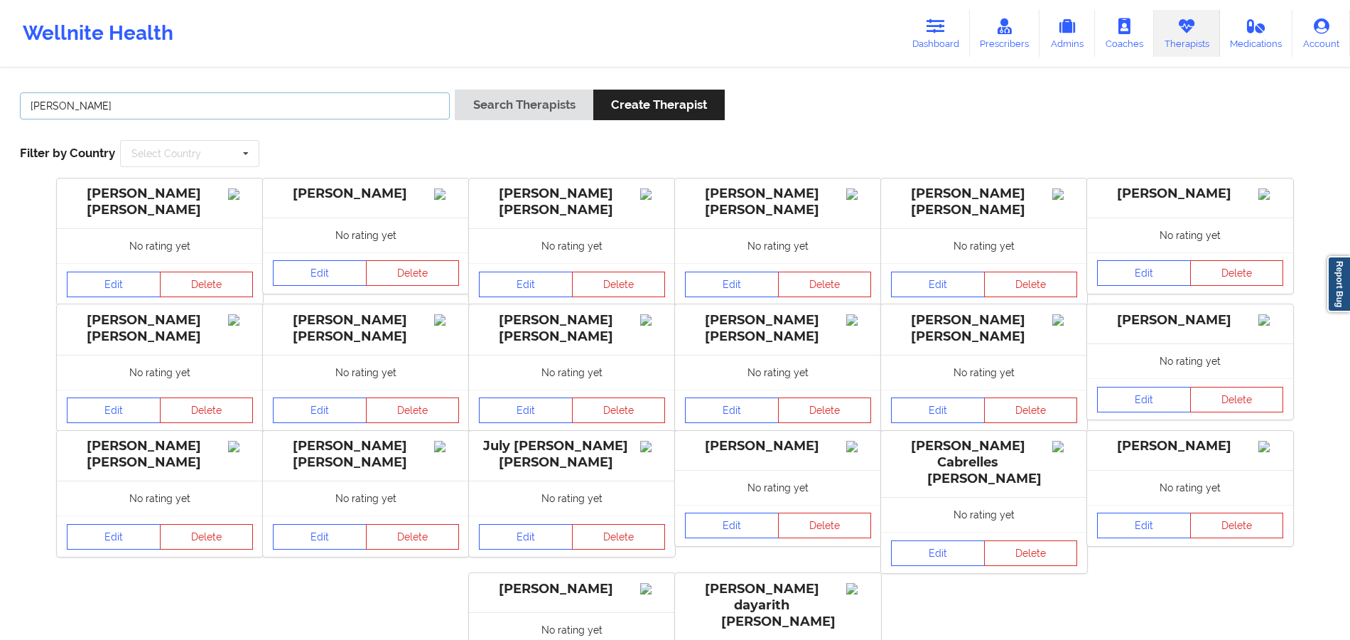
click at [343, 106] on input "[PERSON_NAME]" at bounding box center [235, 105] width 430 height 27
type input "[PERSON_NAME]"
click at [455, 90] on button "Search Therapists" at bounding box center [524, 105] width 138 height 31
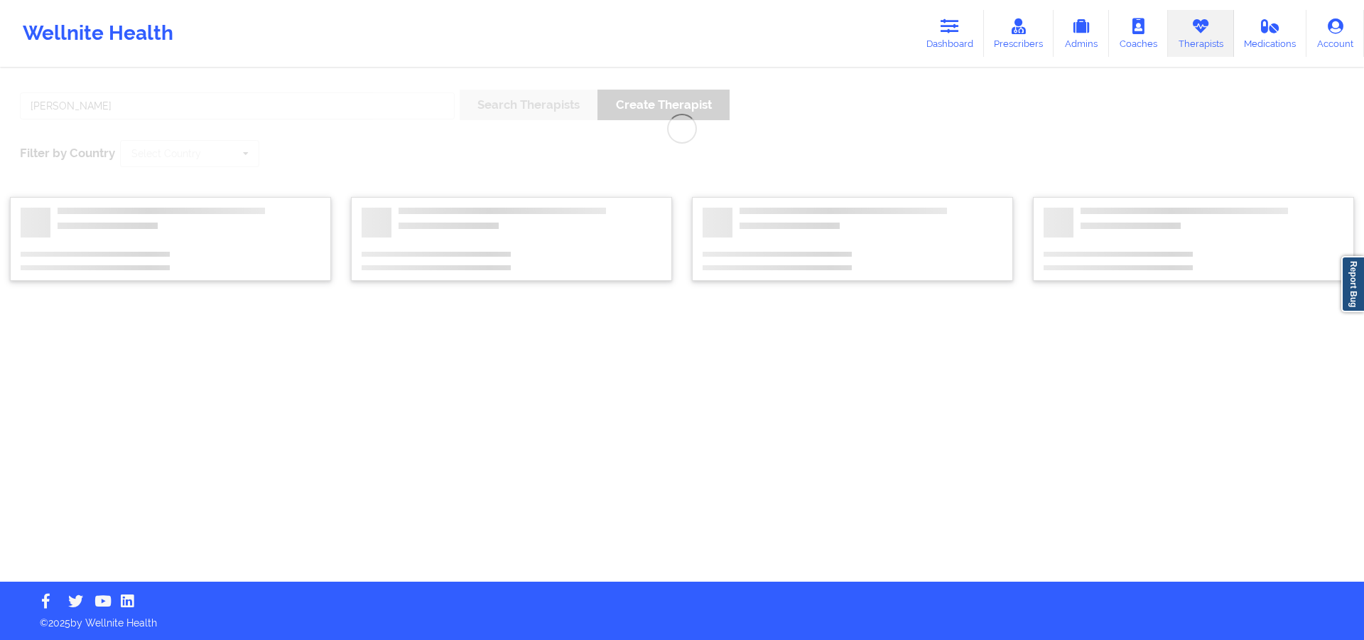
click at [544, 104] on div "[PERSON_NAME] Search Therapists Create Therapist Filter by Country Select Count…" at bounding box center [682, 326] width 1364 height 512
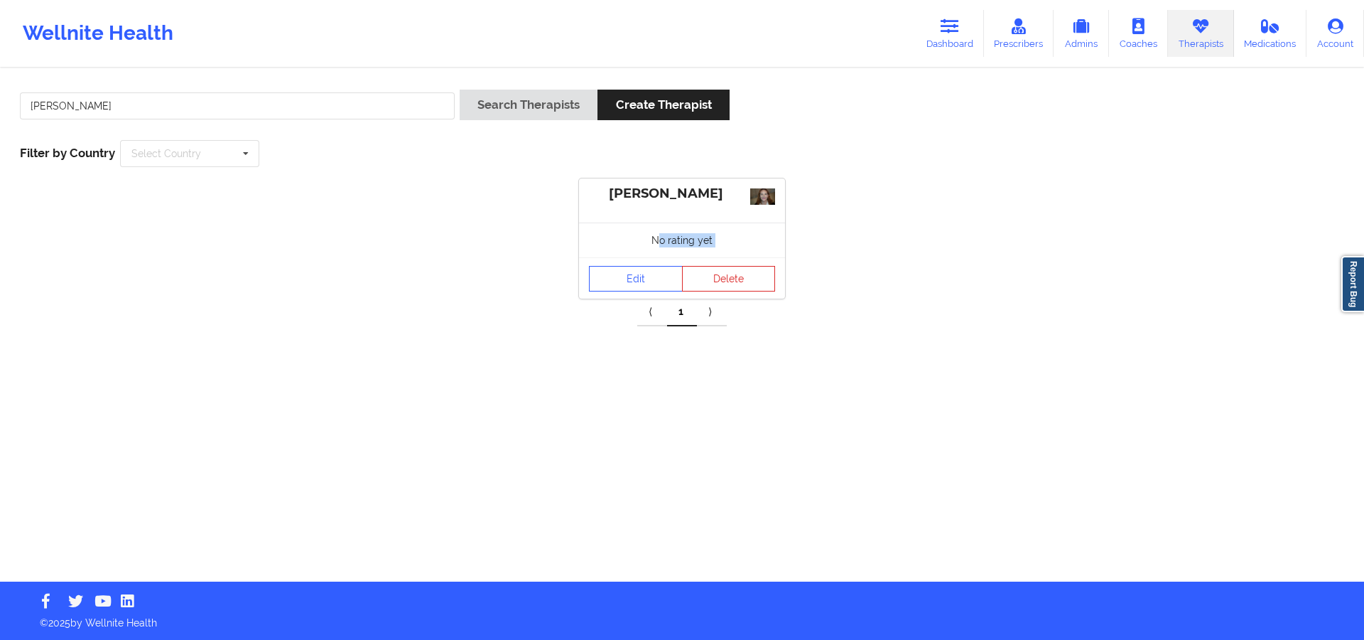
click at [655, 259] on div "[PERSON_NAME] No rating yet Edit Delete" at bounding box center [682, 238] width 206 height 120
click at [665, 277] on link "Edit" at bounding box center [636, 279] width 94 height 26
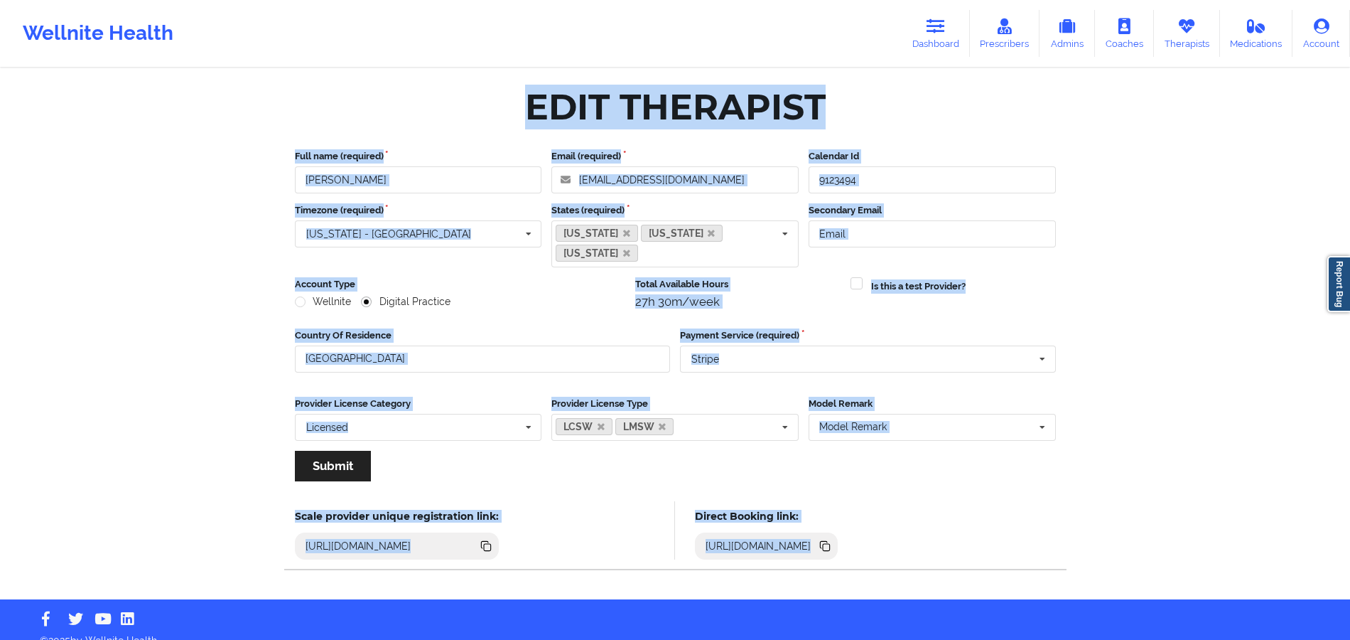
click at [448, 208] on label "Timezone (required)" at bounding box center [418, 210] width 247 height 14
click at [459, 188] on input "[PERSON_NAME]" at bounding box center [418, 179] width 247 height 27
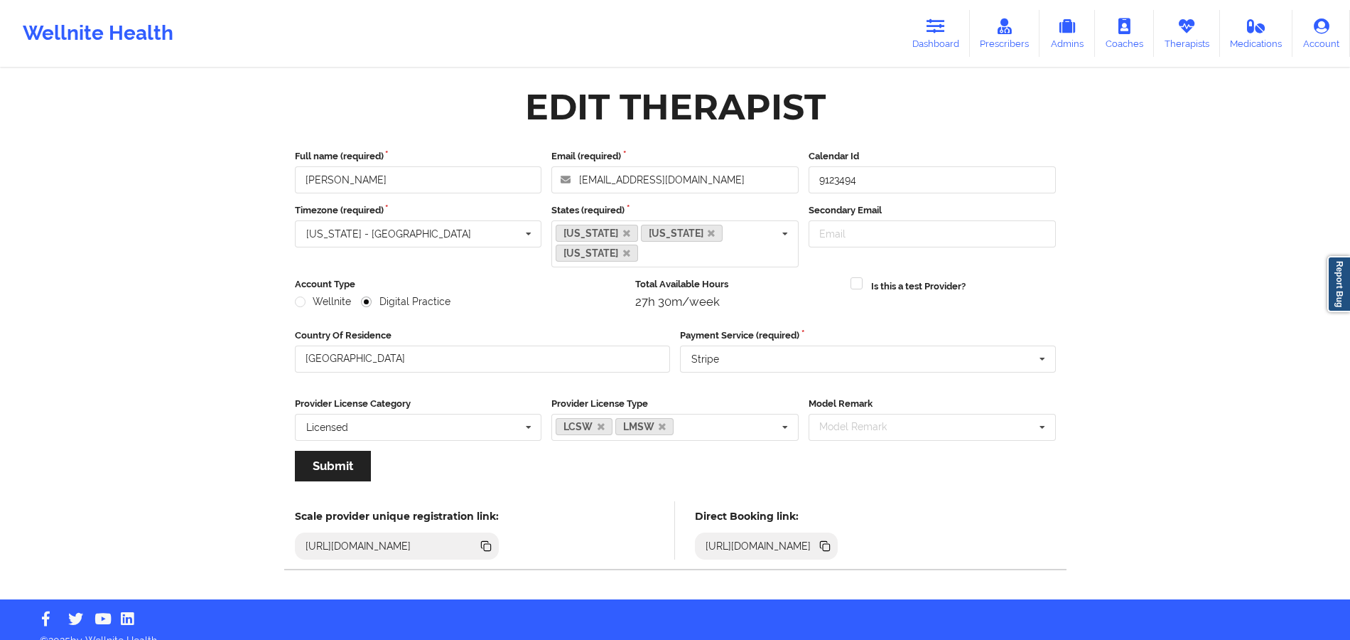
click at [830, 544] on icon at bounding box center [826, 547] width 7 height 7
click at [1187, 40] on link "Therapists" at bounding box center [1187, 33] width 66 height 47
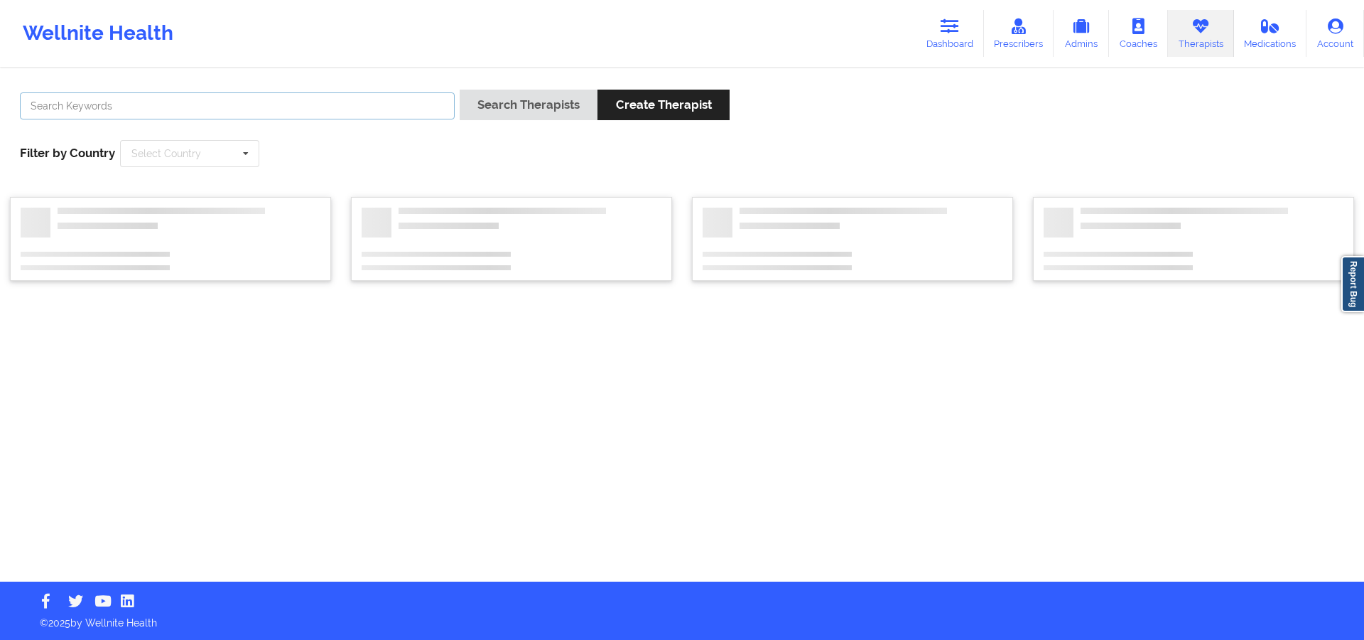
click at [338, 104] on input "text" at bounding box center [237, 105] width 435 height 27
paste input "[PERSON_NAME]"
click at [447, 94] on input "[PERSON_NAME]" at bounding box center [237, 105] width 435 height 27
click at [506, 111] on button "Search Therapists" at bounding box center [529, 105] width 138 height 31
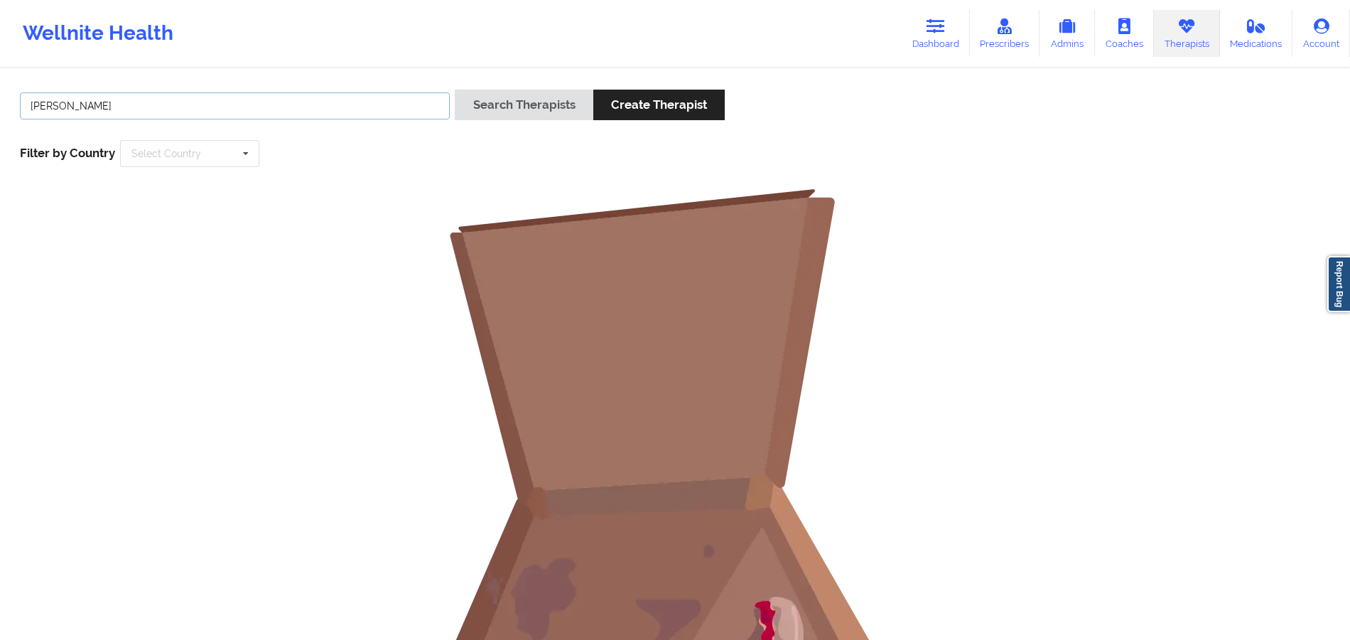
click at [145, 102] on input "[PERSON_NAME]" at bounding box center [235, 105] width 430 height 27
drag, startPoint x: 51, startPoint y: 104, endPoint x: 0, endPoint y: 105, distance: 51.2
click at [0, 105] on div "[PERSON_NAME] Search Therapists Create Therapist Filter by Country Select Count…" at bounding box center [675, 439] width 1350 height 738
click at [506, 103] on button "Search Therapists" at bounding box center [524, 105] width 138 height 31
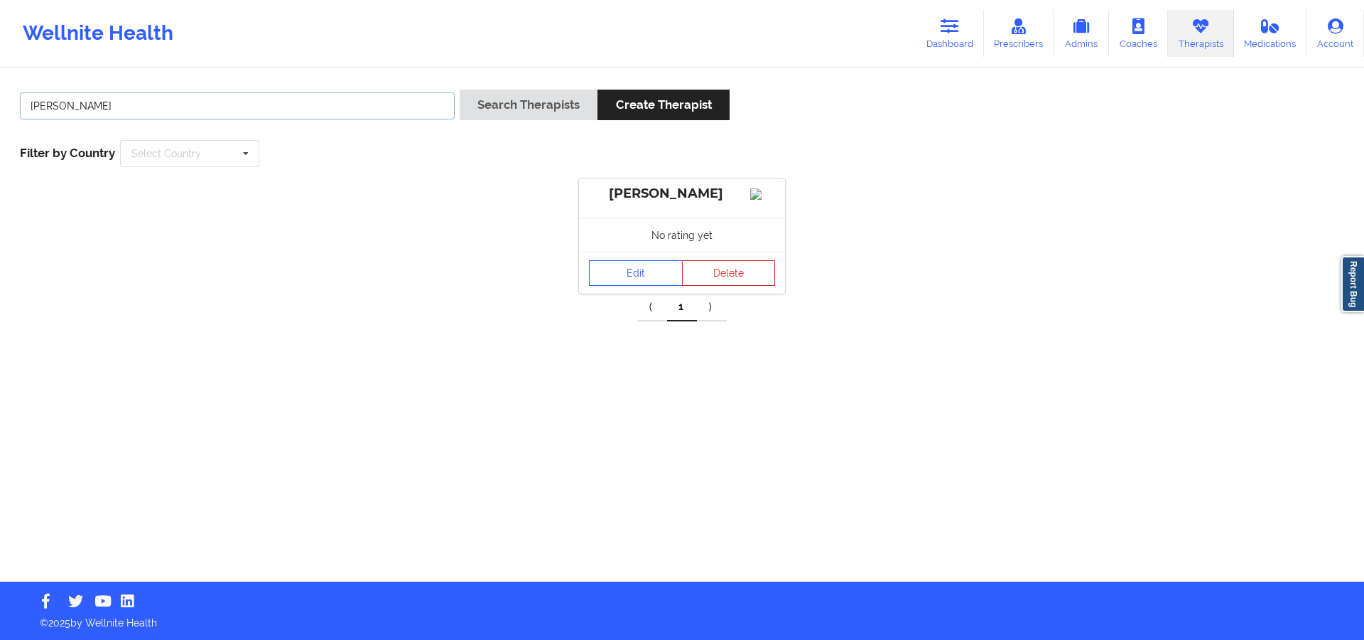
click at [226, 101] on input "[PERSON_NAME]" at bounding box center [237, 105] width 435 height 27
paste input "[PERSON_NAME]"
click at [67, 101] on input "[PERSON_NAME]" at bounding box center [237, 105] width 435 height 27
drag, startPoint x: 521, startPoint y: 108, endPoint x: 527, endPoint y: 94, distance: 15.6
click at [521, 107] on button "Search Therapists" at bounding box center [529, 105] width 138 height 31
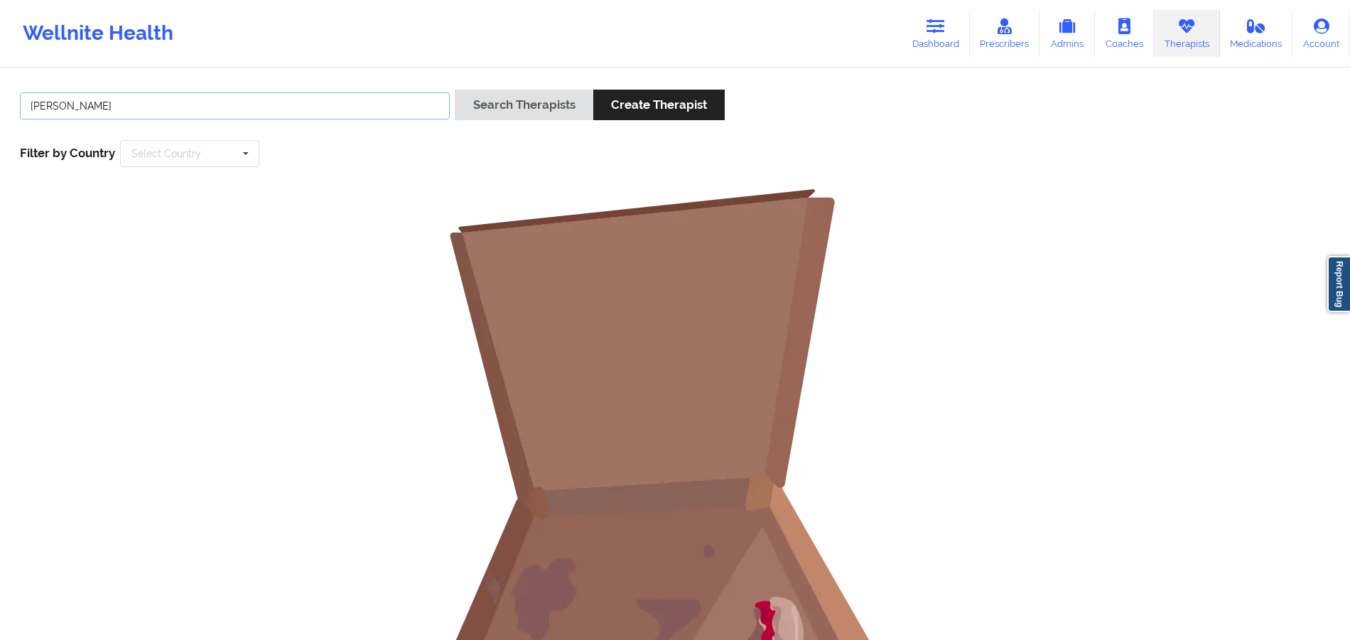
click at [158, 101] on input "[PERSON_NAME]" at bounding box center [235, 105] width 430 height 27
drag, startPoint x: 65, startPoint y: 107, endPoint x: 0, endPoint y: 105, distance: 65.4
click at [0, 105] on div "[PERSON_NAME] Search Therapists Create Therapist Filter by Country Select Count…" at bounding box center [675, 439] width 1350 height 738
type input "[PERSON_NAME]"
click at [527, 101] on button "Search Therapists" at bounding box center [524, 105] width 138 height 31
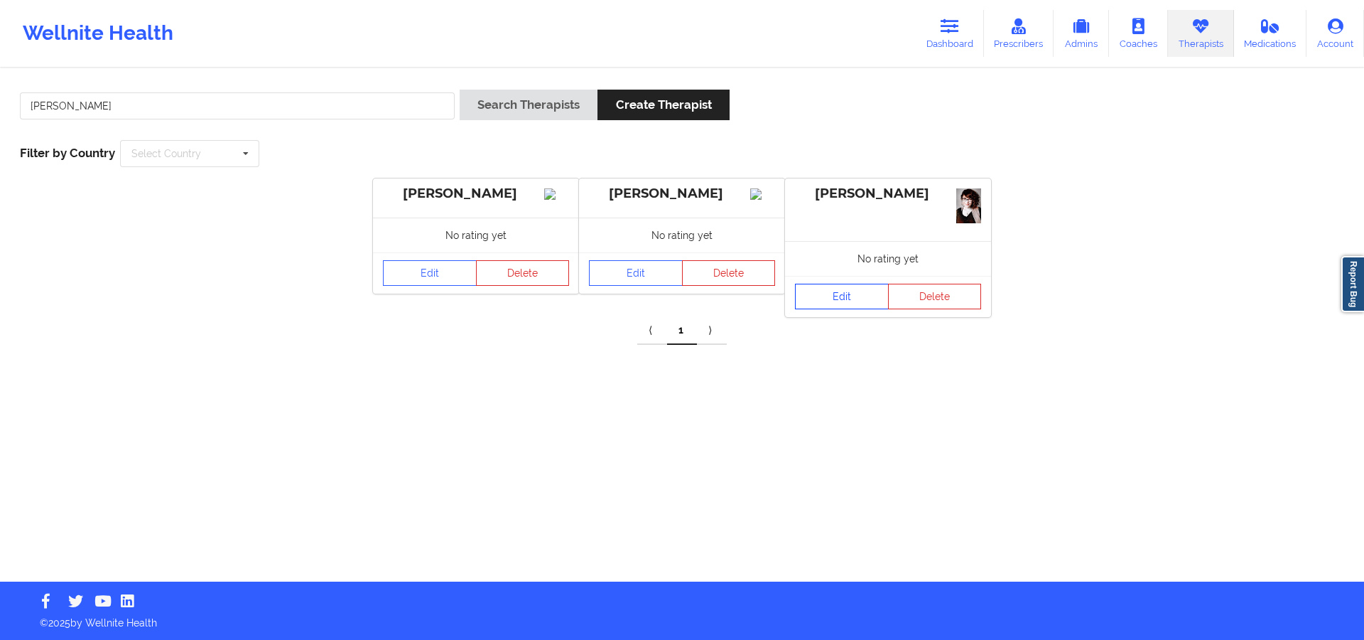
click at [850, 291] on link "Edit" at bounding box center [842, 297] width 94 height 26
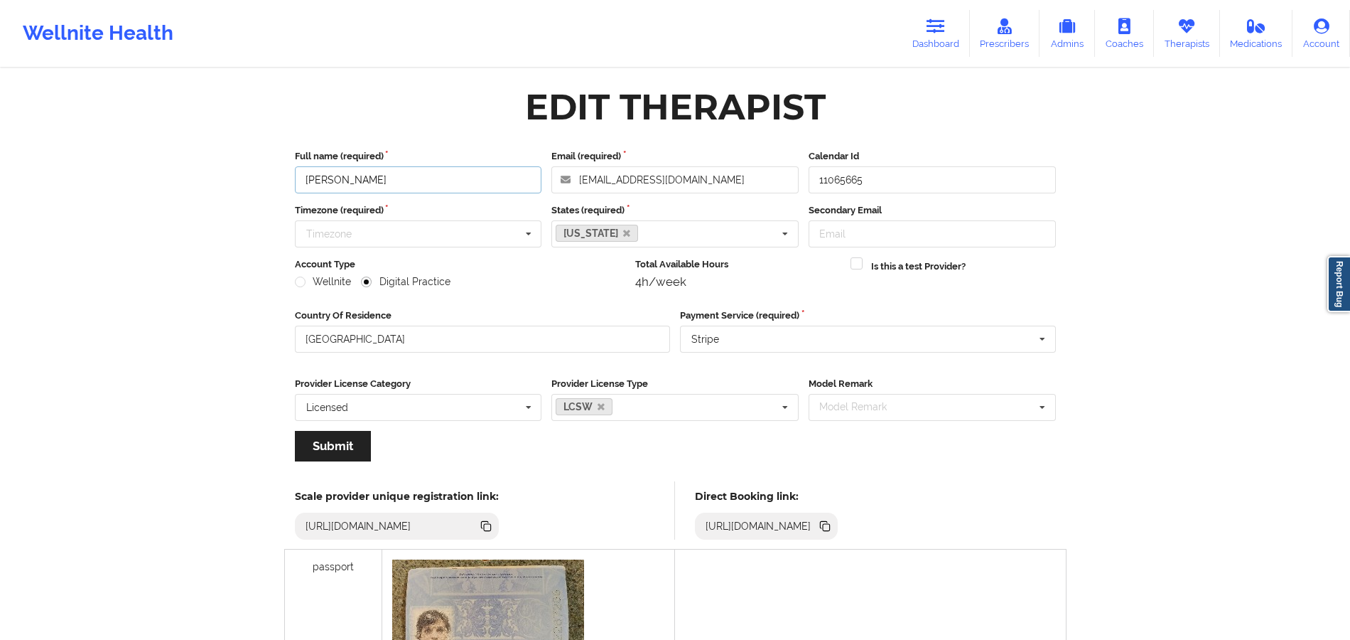
drag, startPoint x: 353, startPoint y: 181, endPoint x: 296, endPoint y: 180, distance: 56.9
click at [296, 180] on input "[PERSON_NAME]" at bounding box center [418, 179] width 247 height 27
click at [830, 529] on icon at bounding box center [826, 527] width 7 height 7
click at [937, 26] on icon at bounding box center [936, 26] width 18 height 16
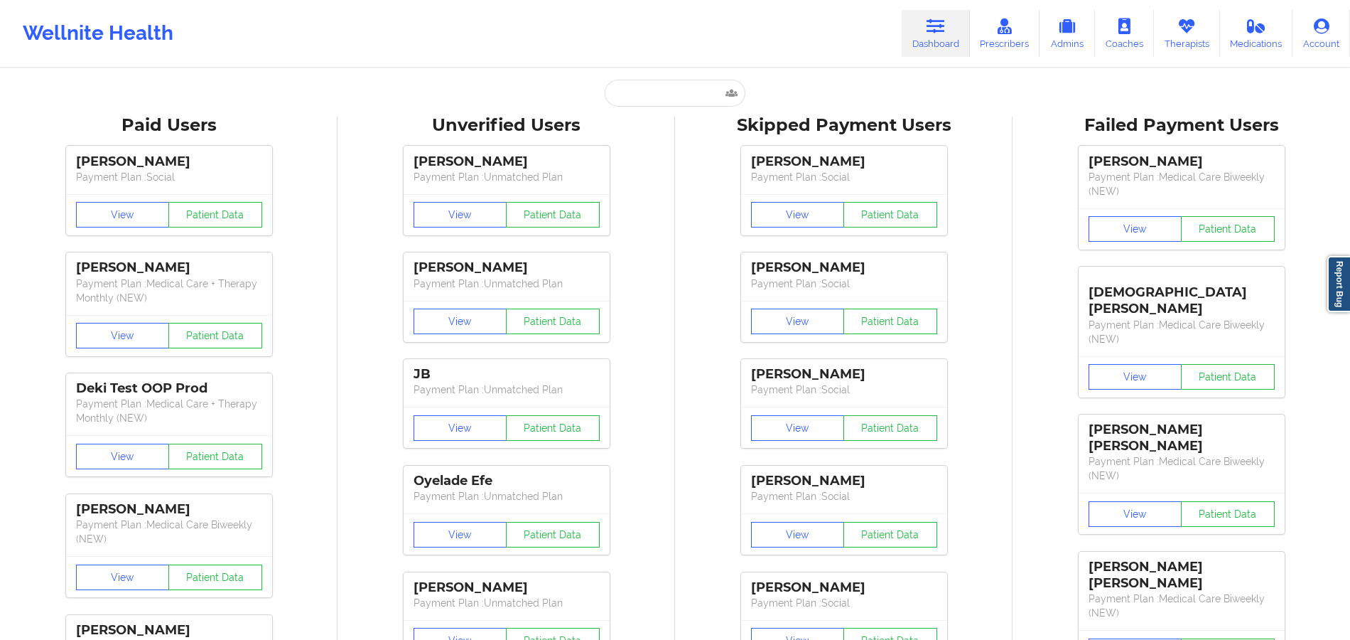
click at [647, 97] on input "text" at bounding box center [675, 93] width 141 height 27
paste input "[PERSON_NAME]"
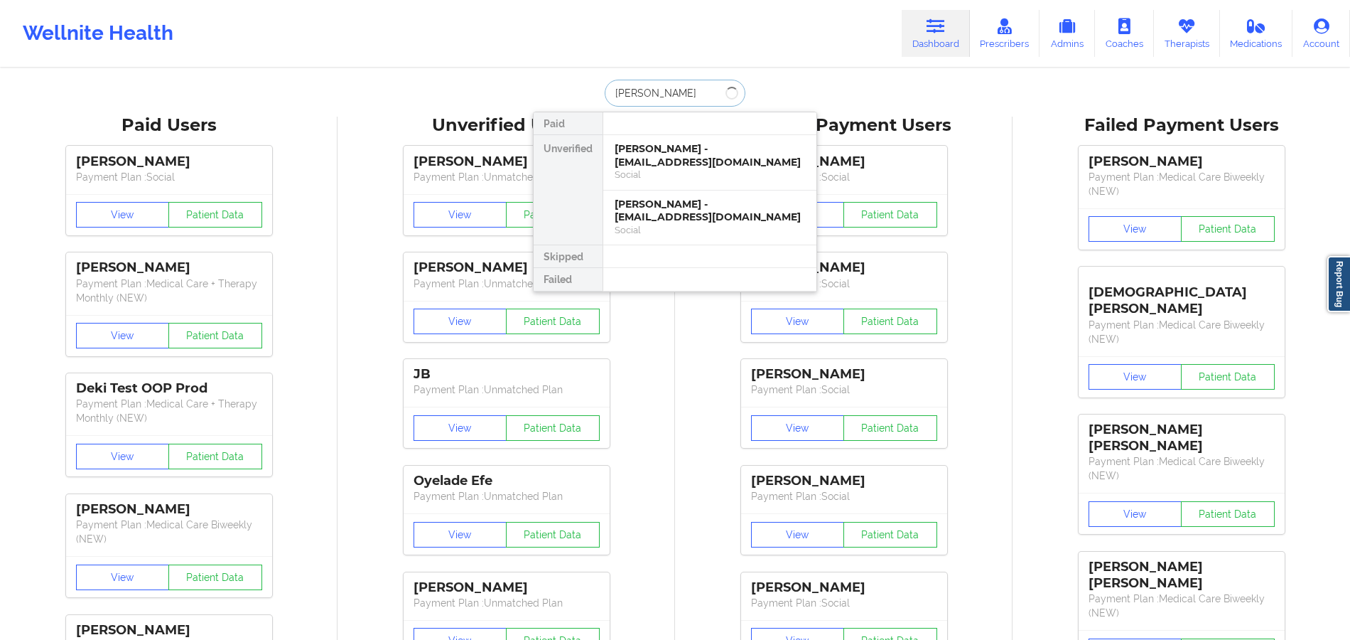
type input "[PERSON_NAME]"
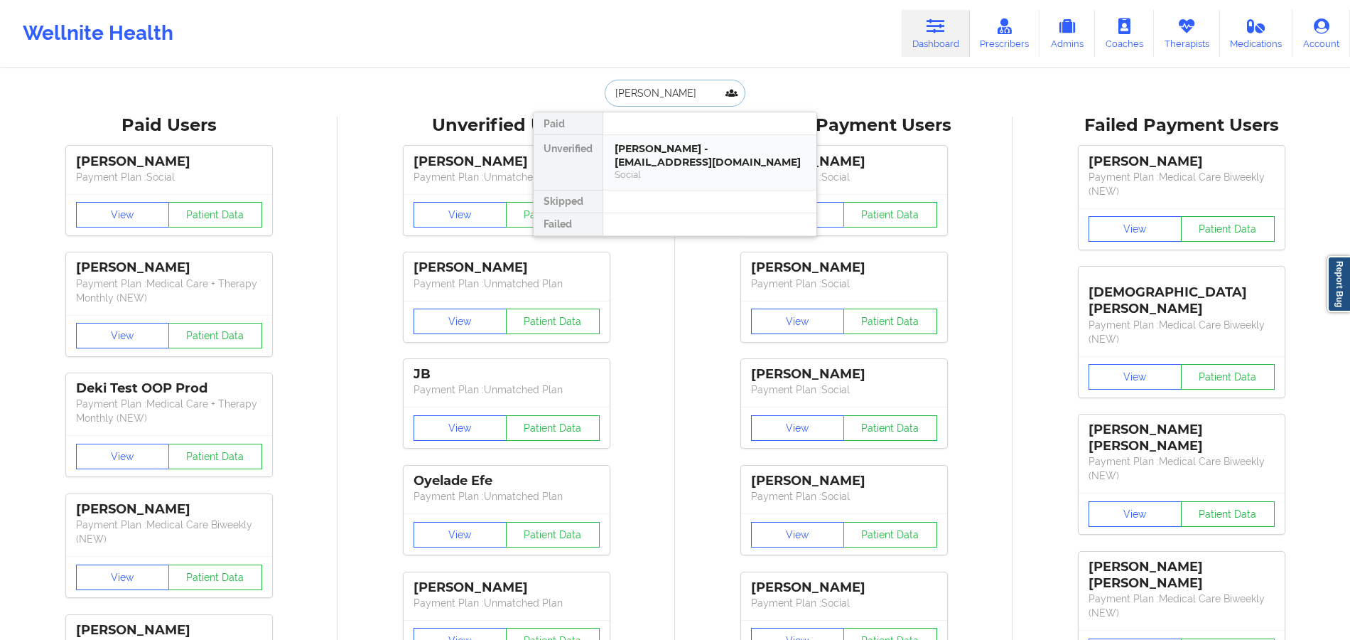
click at [689, 148] on div "[PERSON_NAME] - [EMAIL_ADDRESS][DOMAIN_NAME]" at bounding box center [710, 155] width 190 height 26
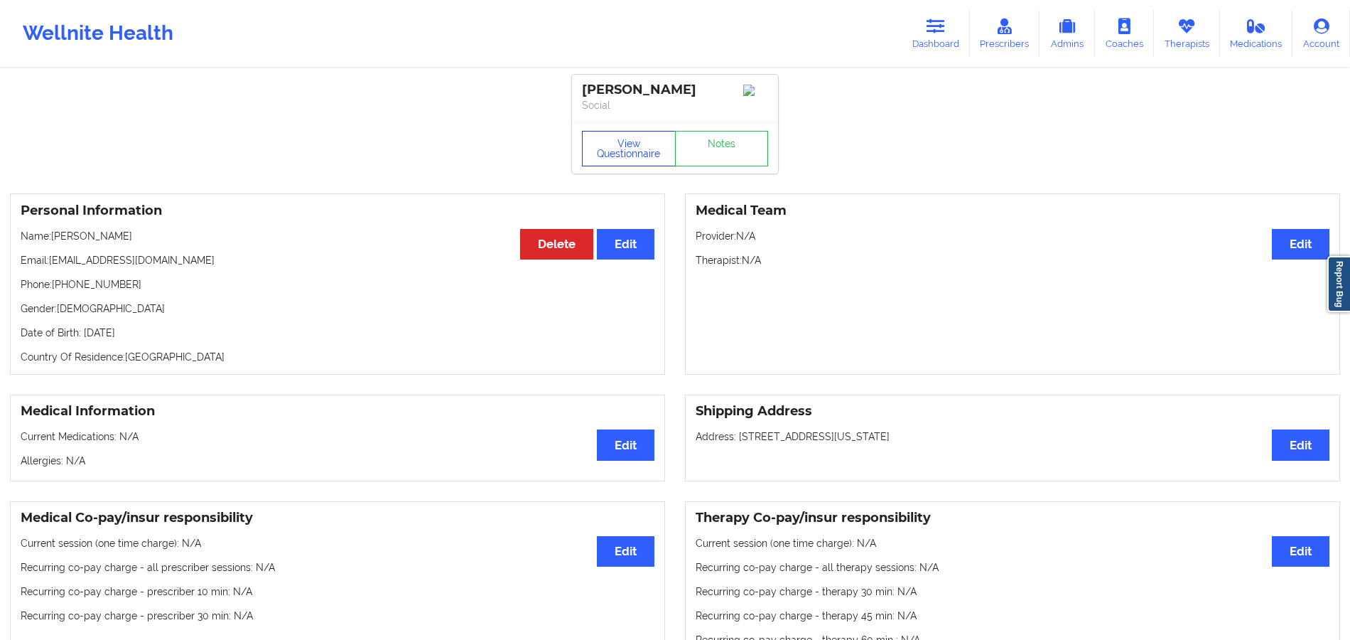
click at [648, 144] on button "View Questionnaire" at bounding box center [629, 149] width 94 height 36
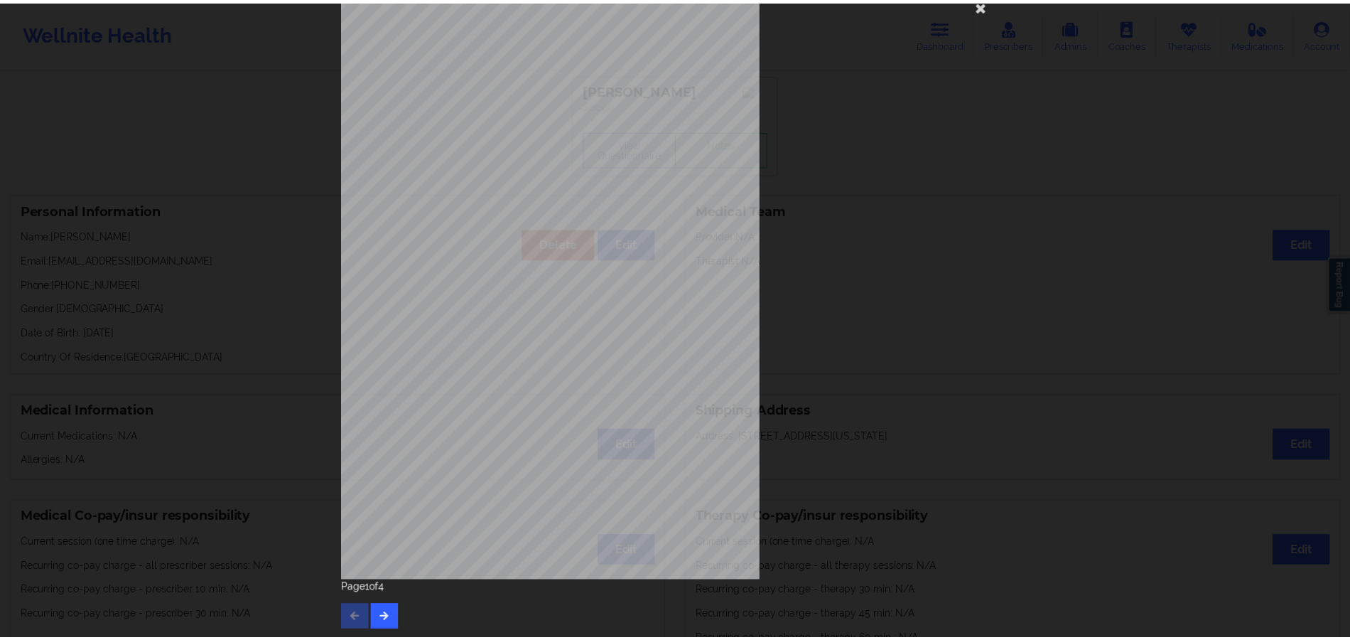
scroll to position [38, 0]
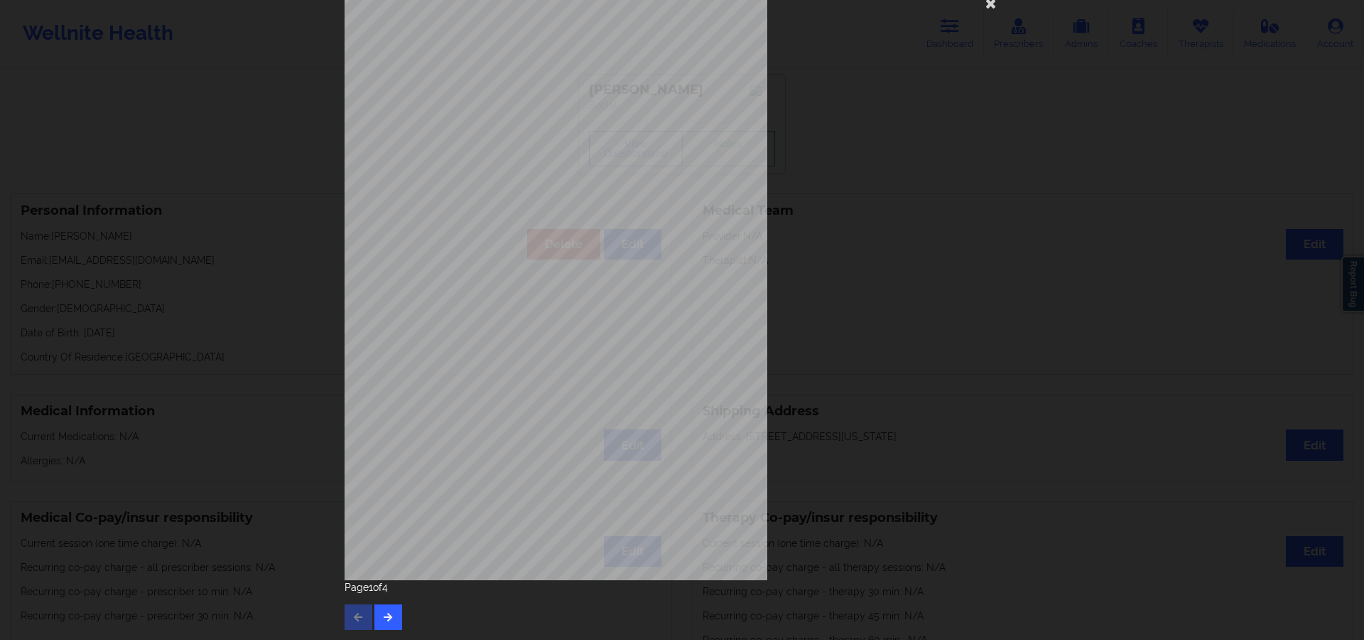
click at [876, 379] on div "[STREET_ADDRESS] What state do you live in ? [US_STATE] Full Name [PERSON_NAME]…" at bounding box center [682, 281] width 675 height 598
click at [988, 6] on icon at bounding box center [991, 2] width 23 height 23
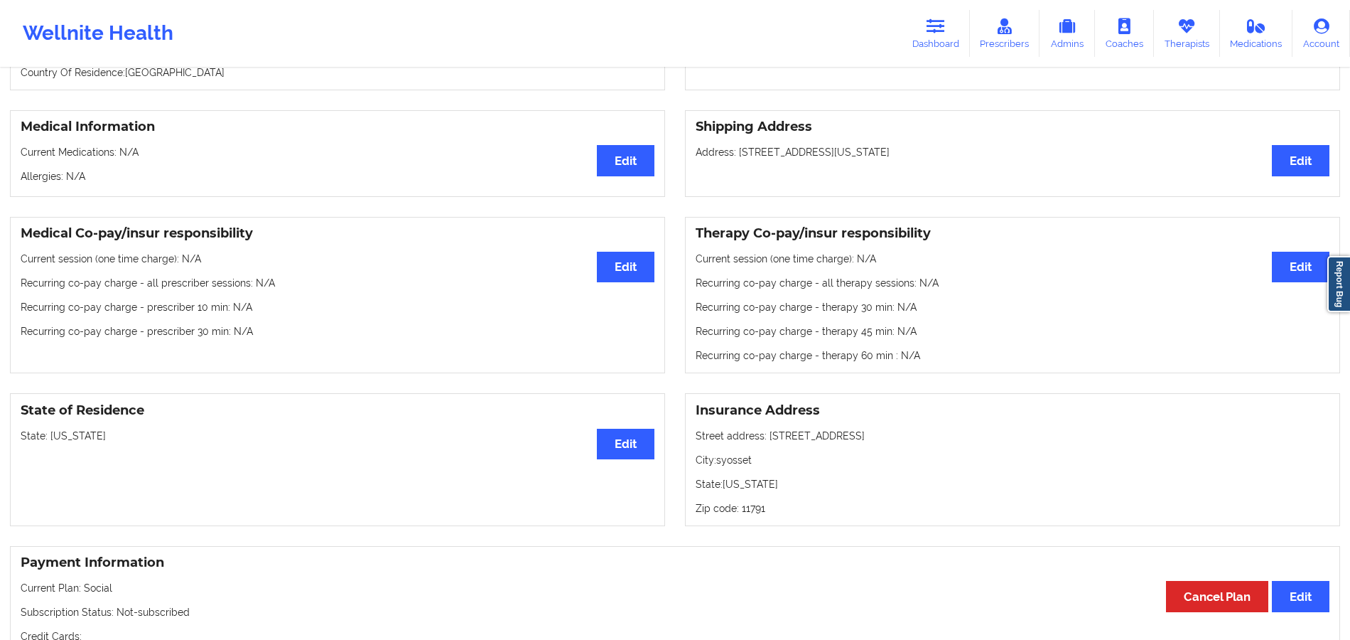
scroll to position [0, 0]
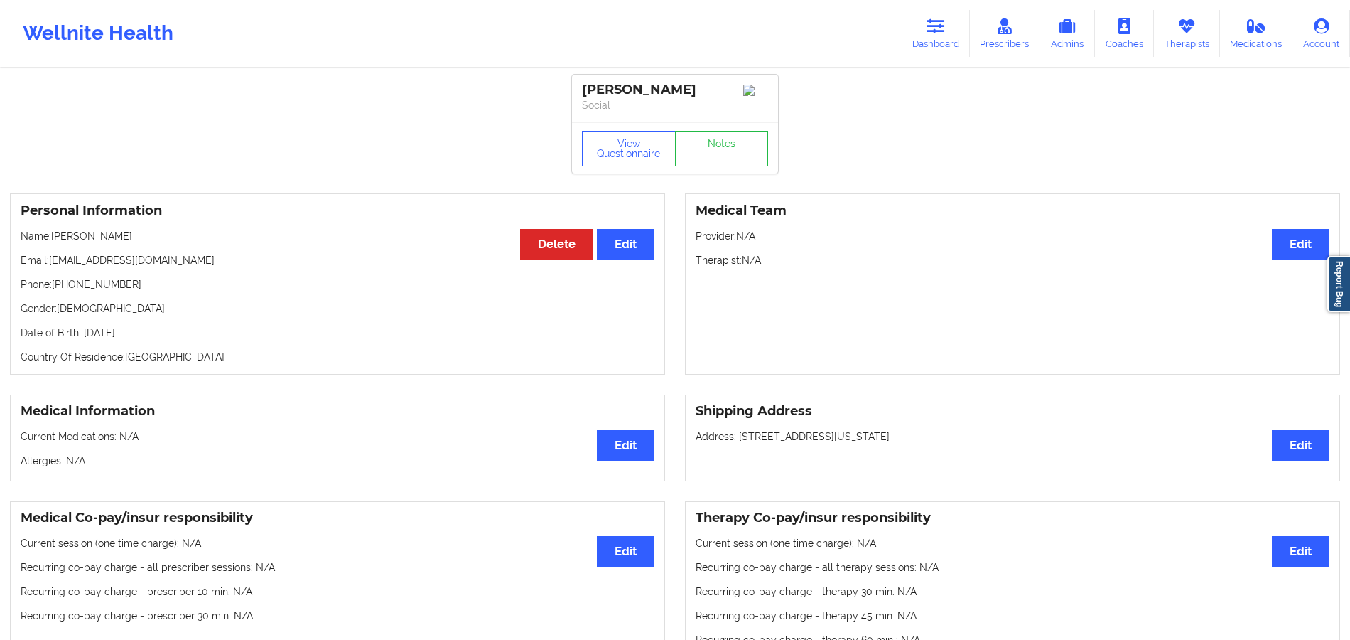
click at [1134, 343] on div "Medical Team Edit Provider: N/A Therapist: N/A" at bounding box center [1012, 283] width 655 height 181
